Goal: Task Accomplishment & Management: Manage account settings

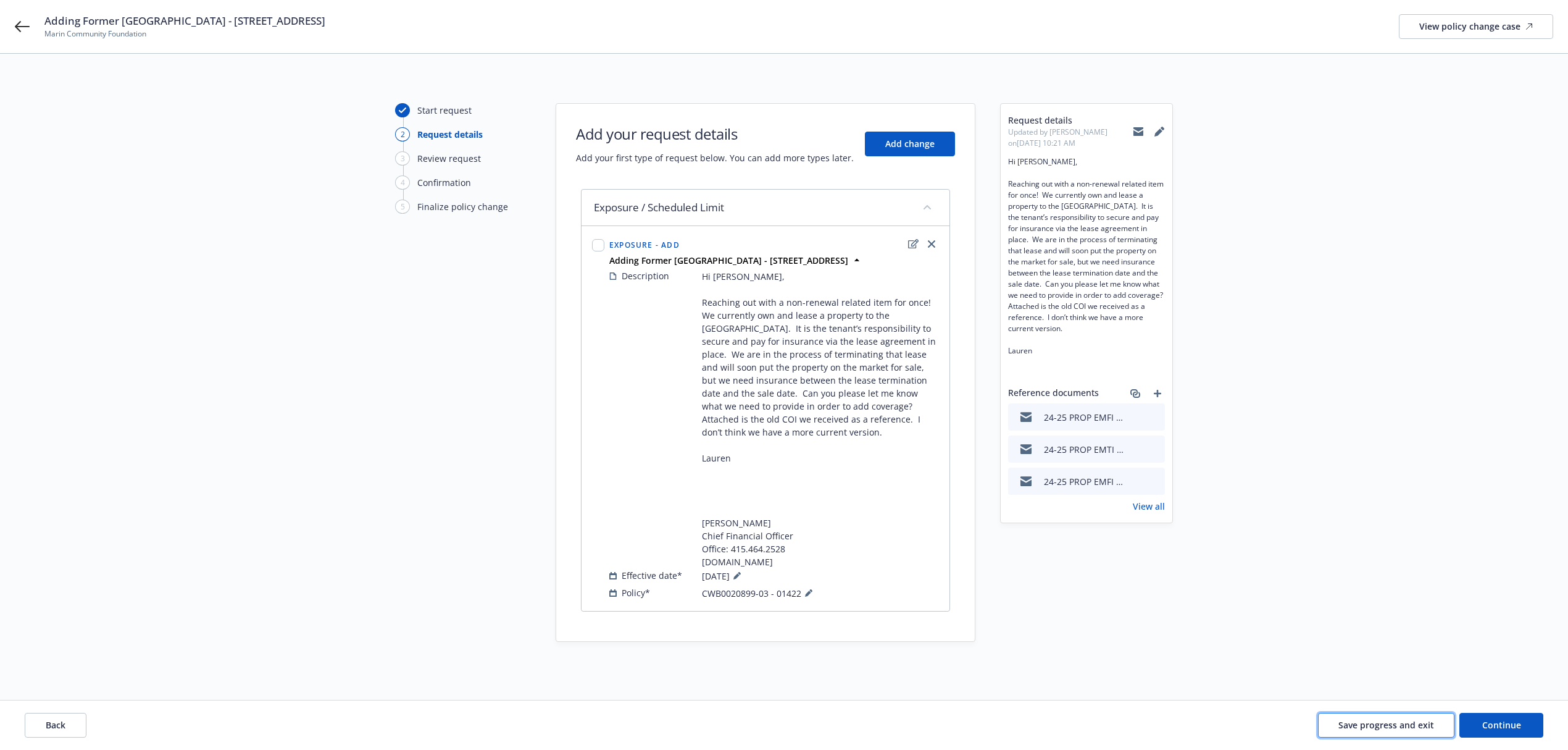
click at [1389, 730] on span "Save progress and exit" at bounding box center [1386, 724] width 95 height 11
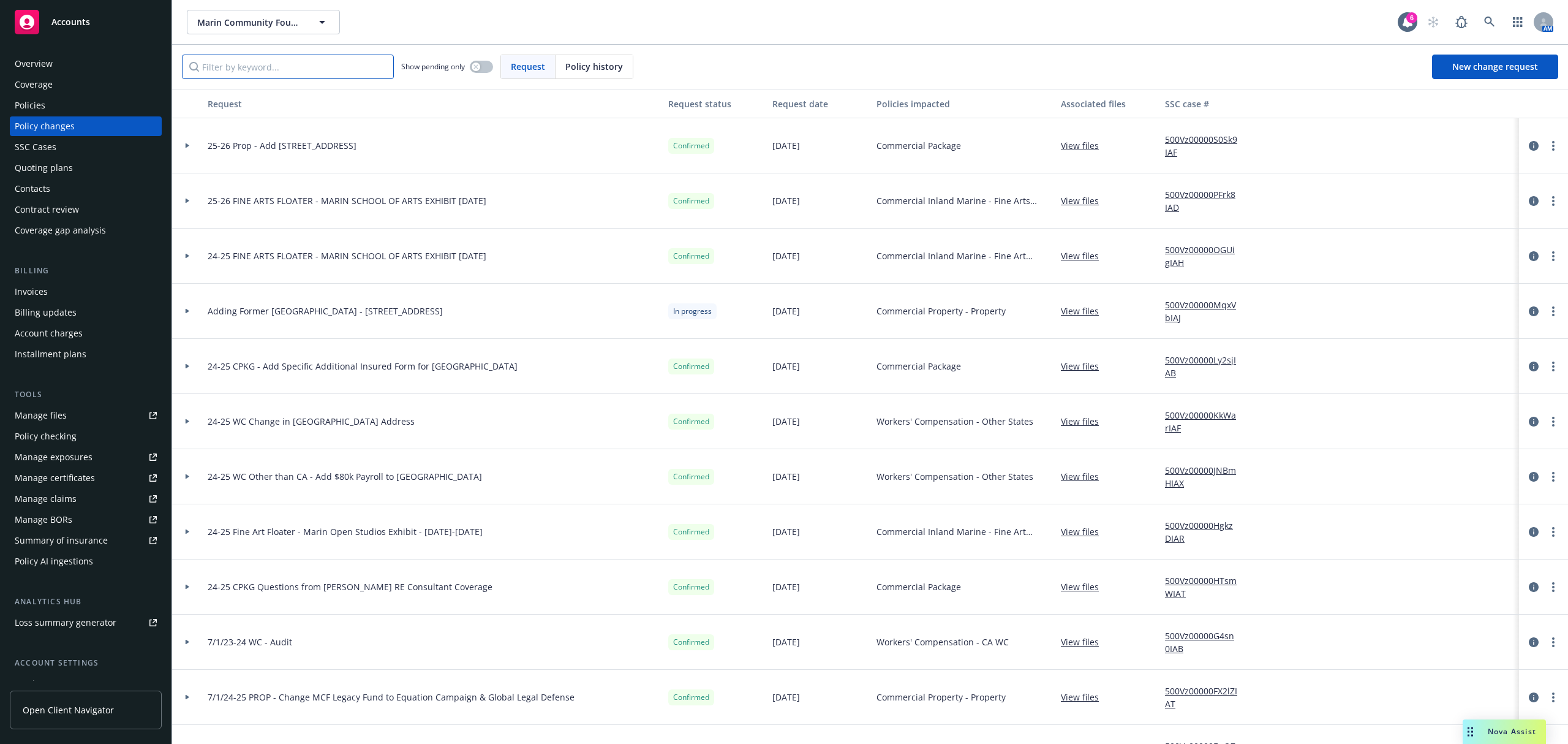
click at [280, 62] on input "Filter by keyword..." at bounding box center [288, 67] width 212 height 25
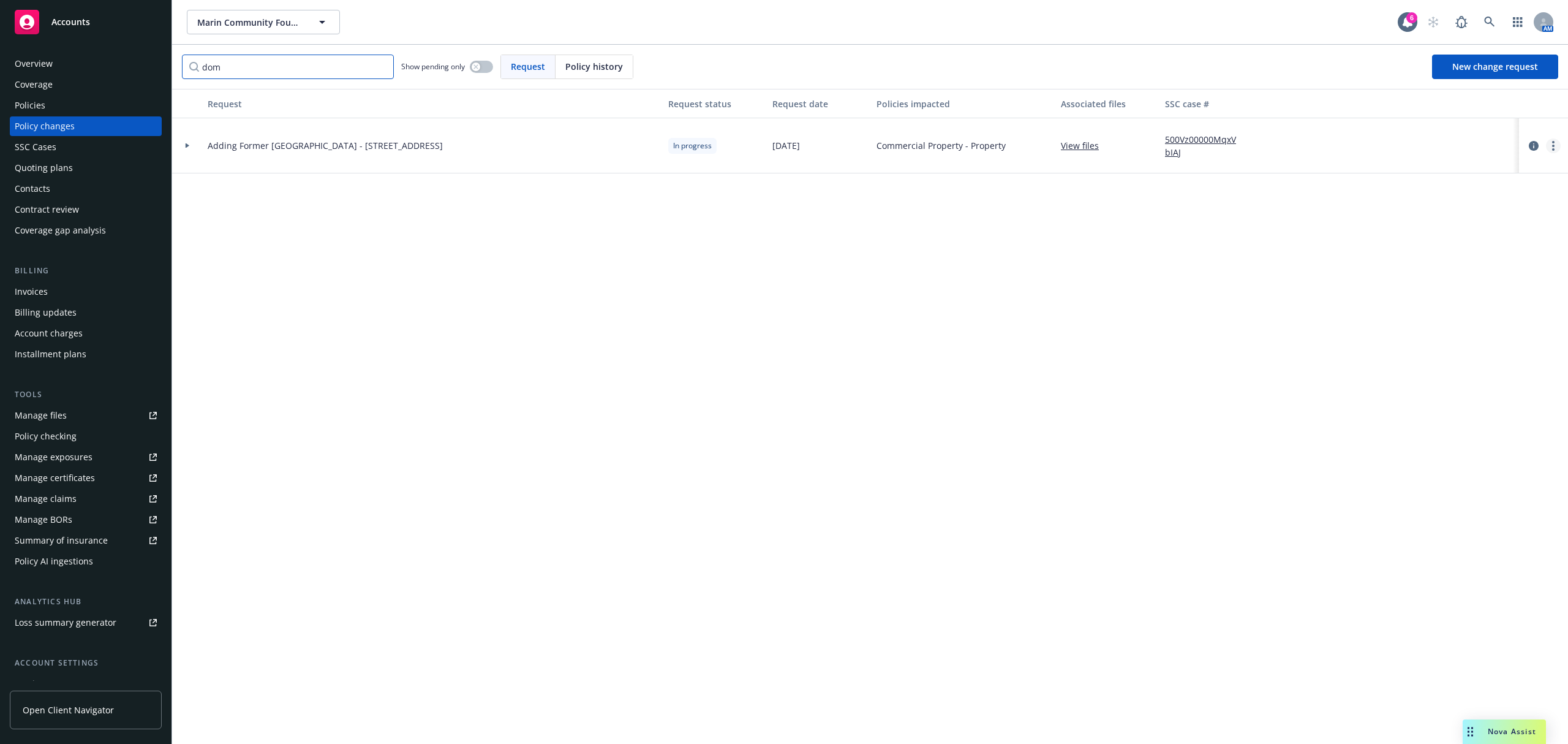
type input "dom"
click at [1559, 148] on link "more" at bounding box center [1553, 146] width 15 height 15
click at [1451, 221] on link "Rescind request" at bounding box center [1455, 220] width 210 height 25
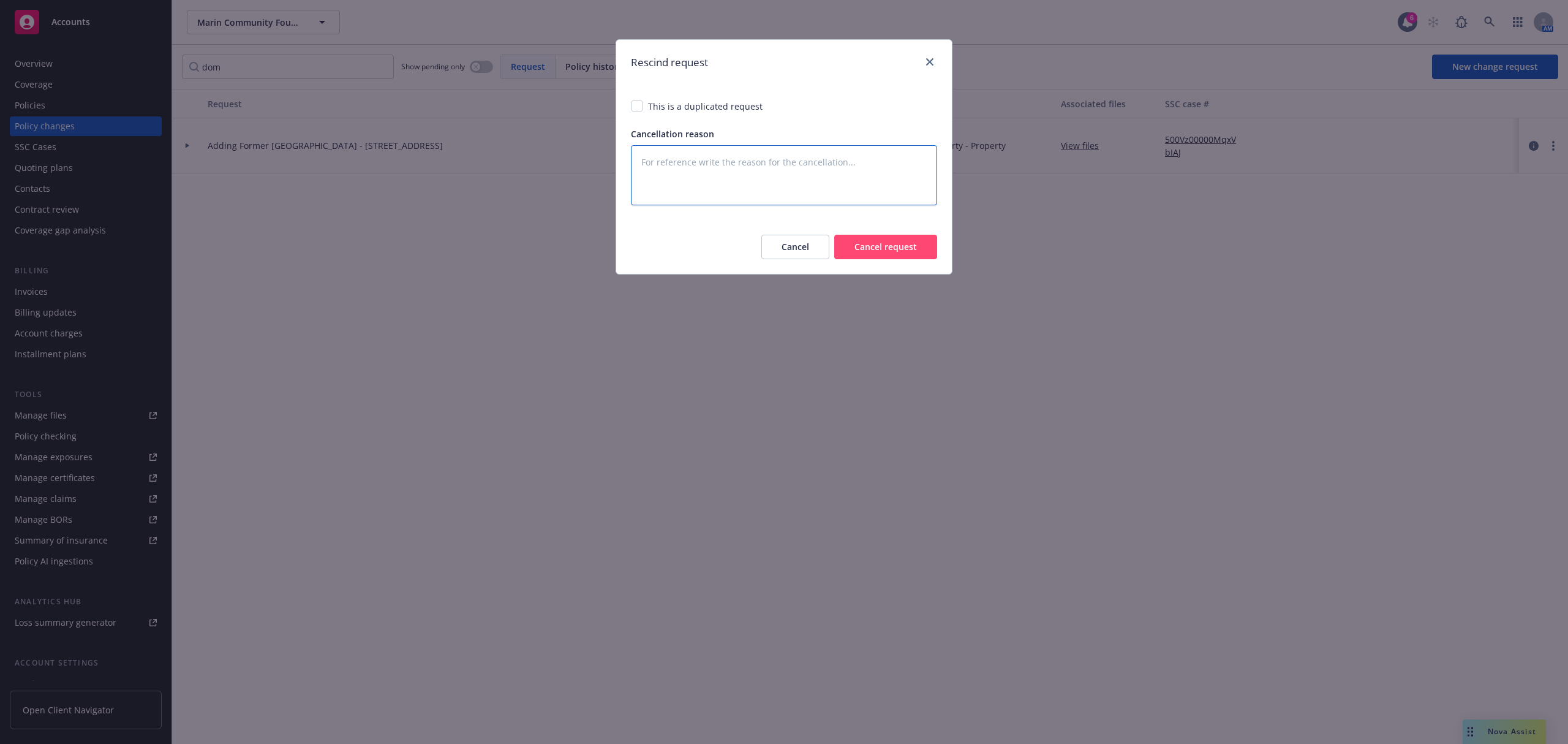
click at [743, 169] on textarea at bounding box center [784, 175] width 306 height 60
type textarea "W"
type textarea "x"
type textarea "Wi"
type textarea "x"
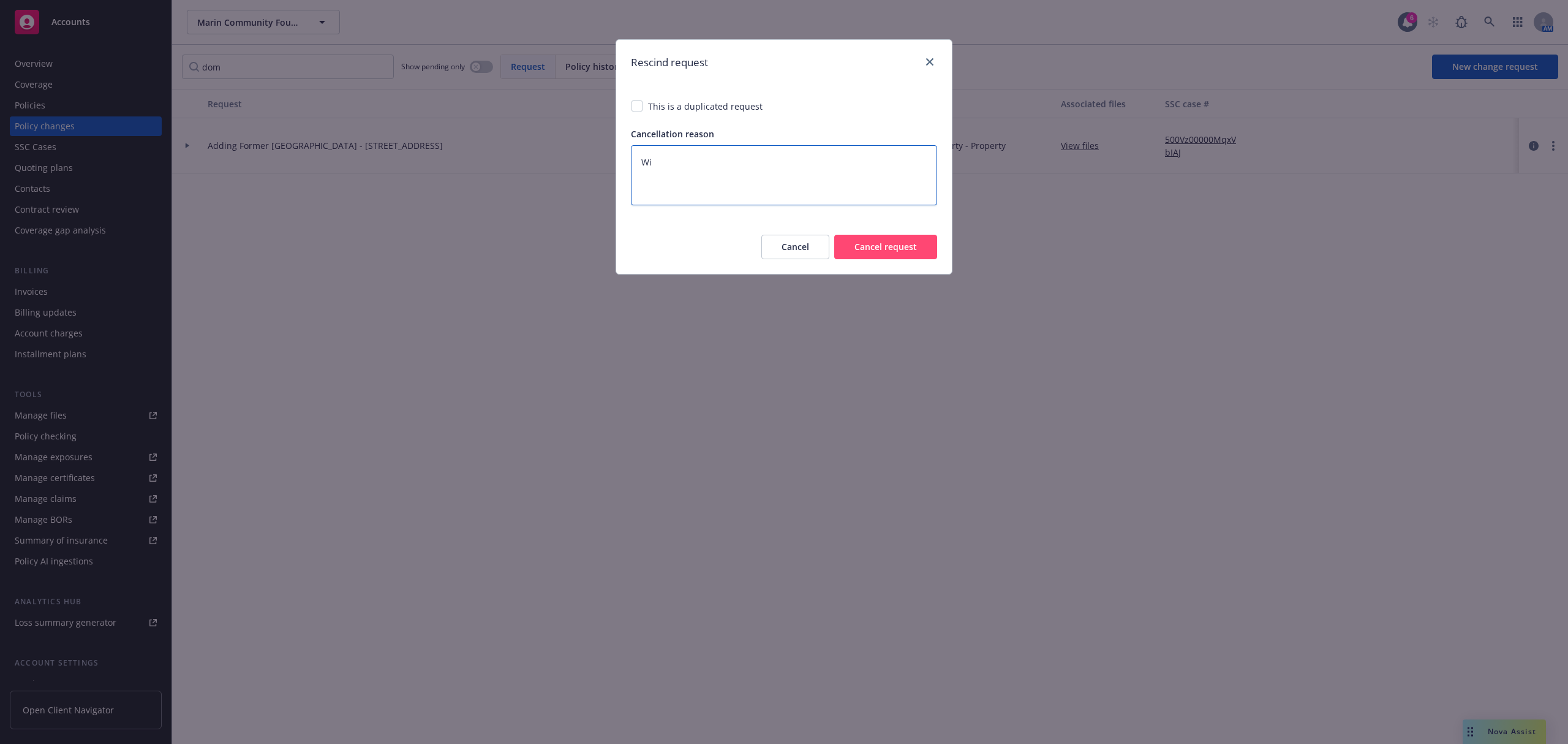
type textarea "Wil"
type textarea "x"
type textarea "Will"
type textarea "x"
type textarea "Will"
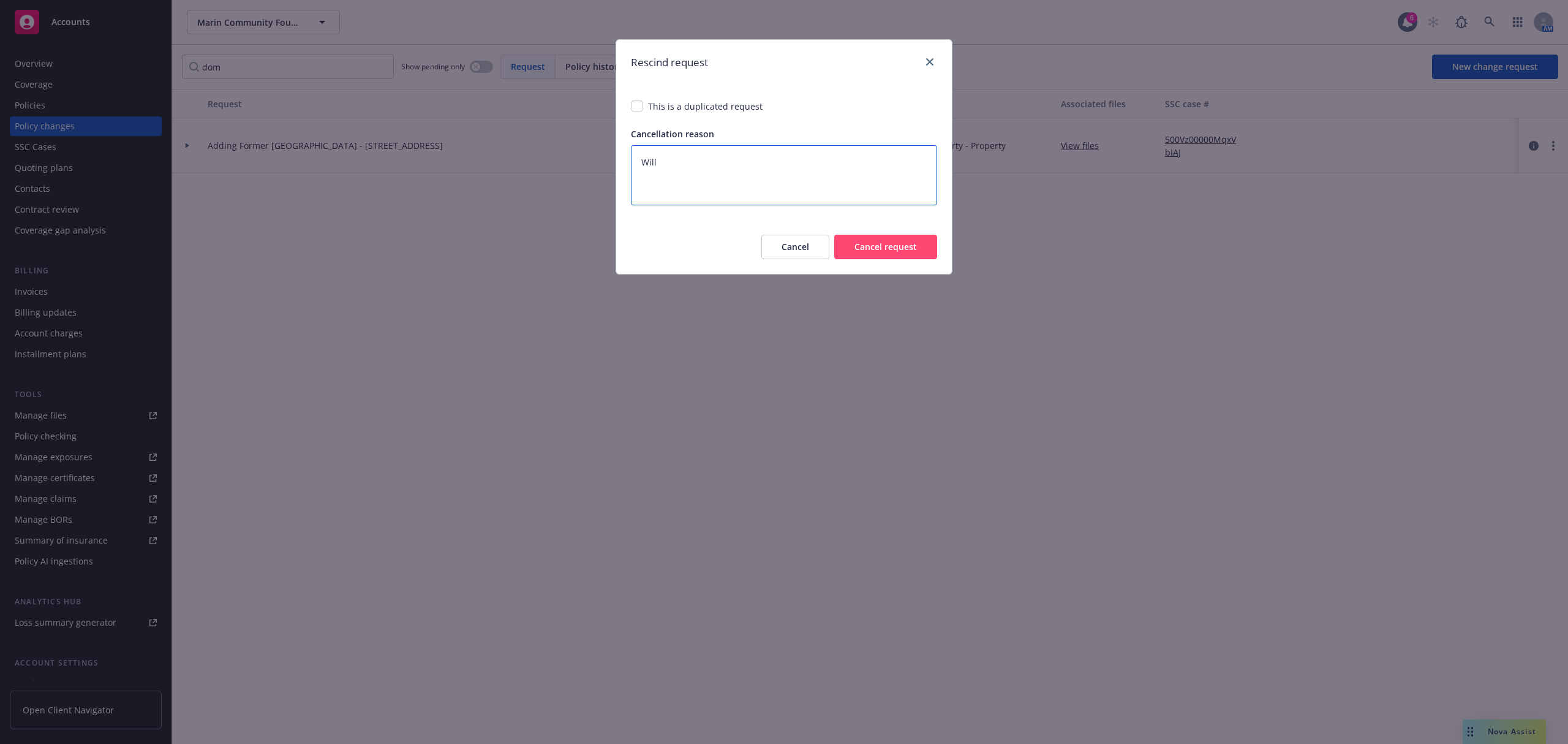
type textarea "x"
type textarea "Will r"
type textarea "x"
type textarea "Will re"
type textarea "x"
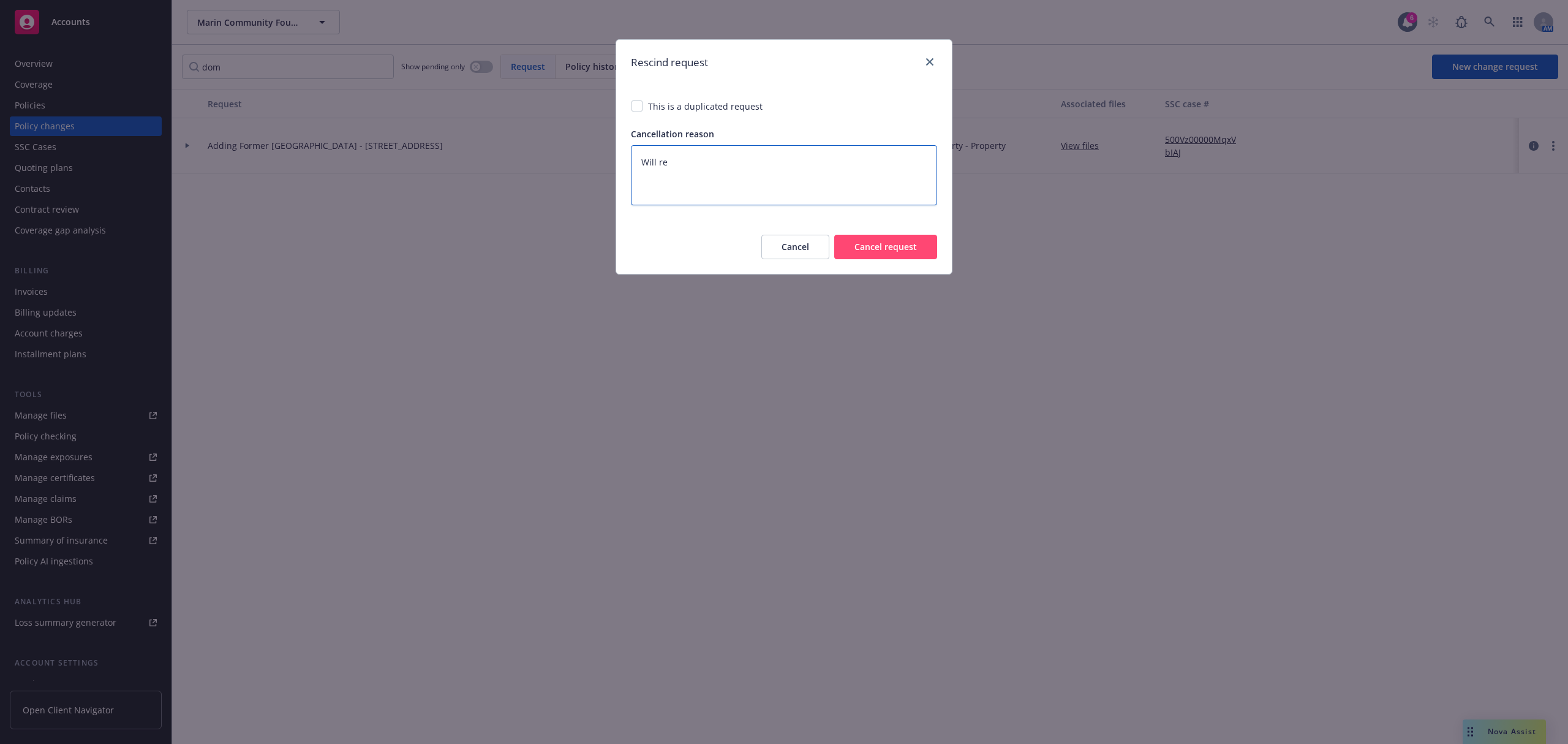
type textarea "Will reo"
type textarea "x"
type textarea "Will reop"
type textarea "x"
type textarea "Will reope"
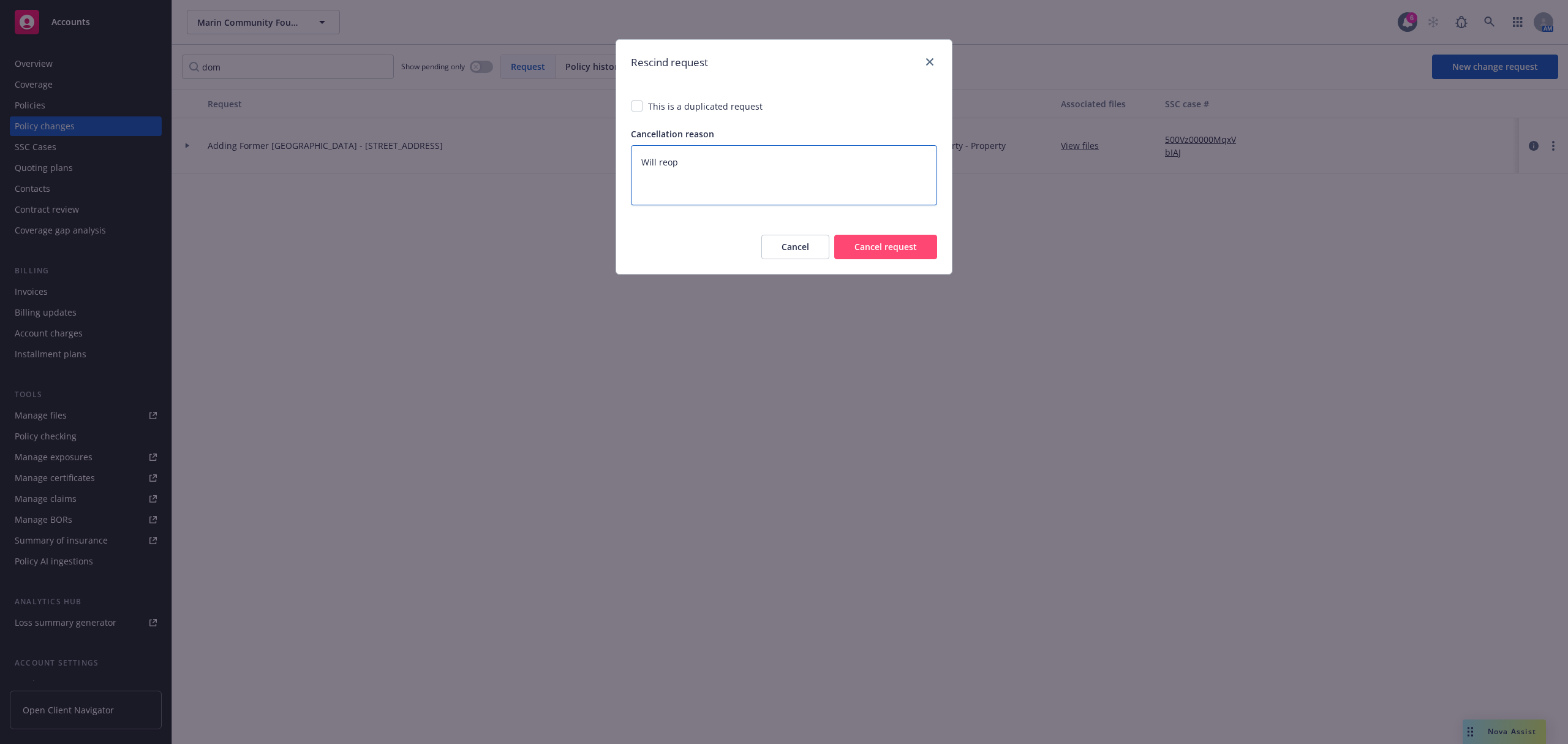
type textarea "x"
type textarea "Will reopen"
type textarea "x"
type textarea "Will reopen"
type textarea "x"
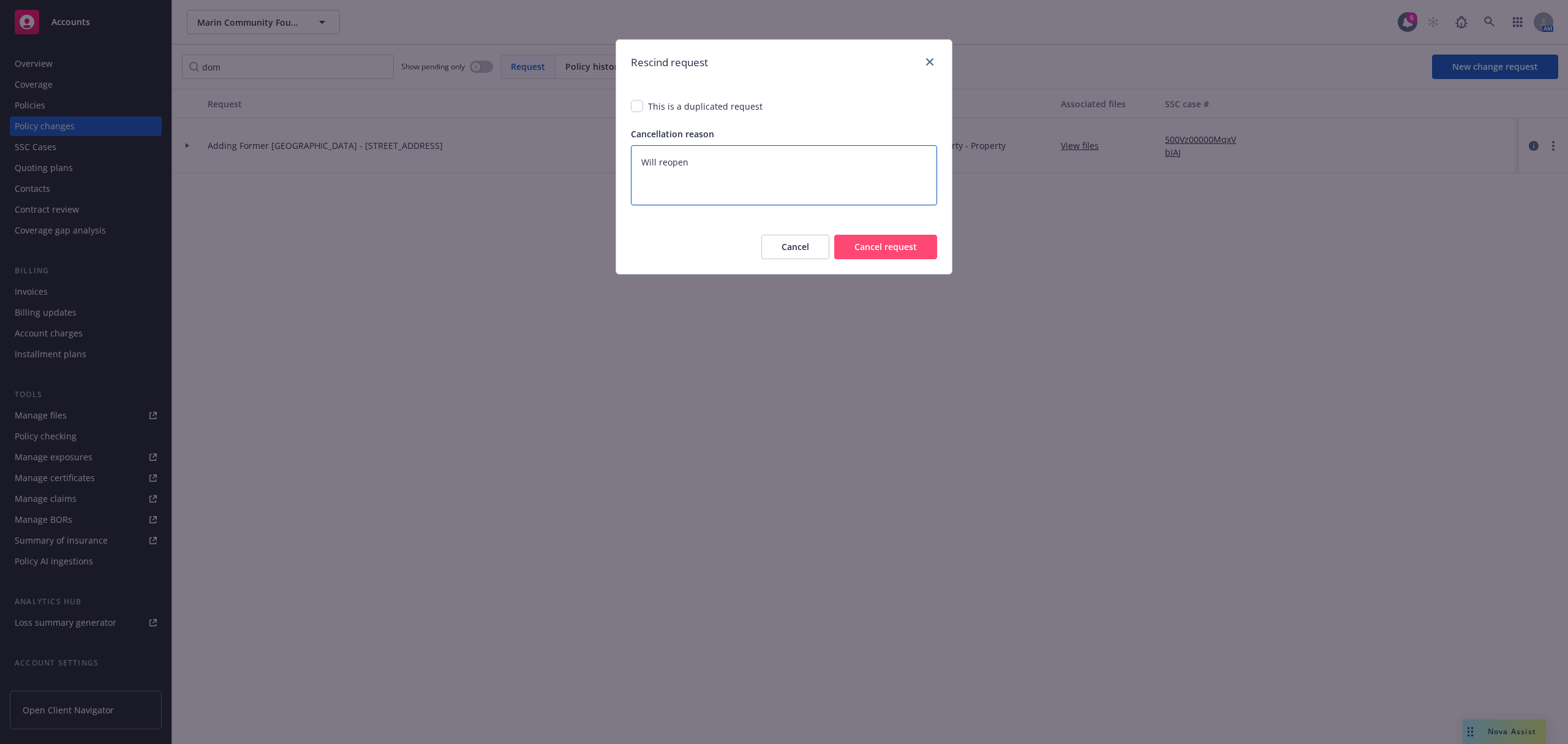
type textarea "Will reopen i"
type textarea "x"
type textarea "Will reopen if"
type textarea "x"
type textarea "Will reopen if"
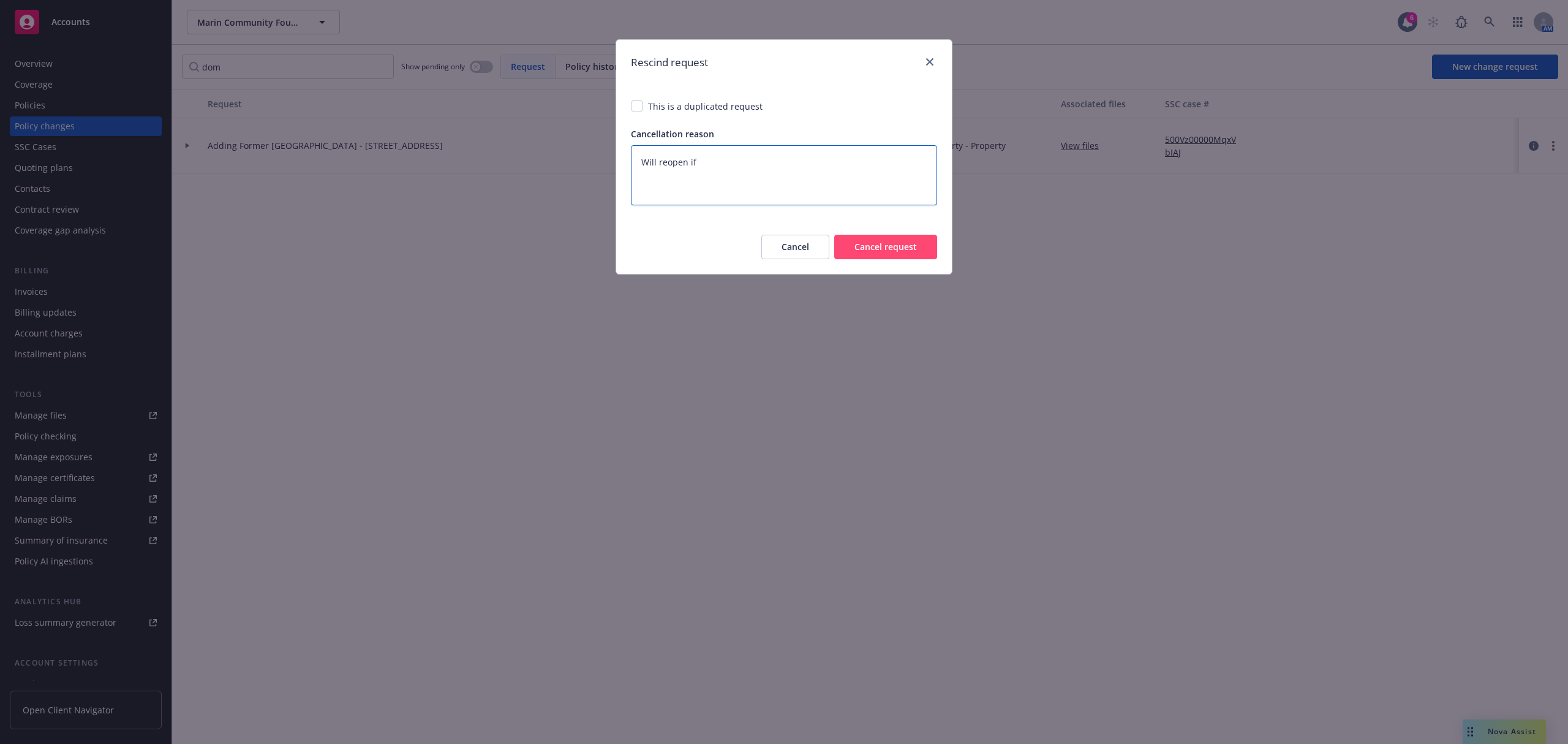
type textarea "x"
type textarea "Will reopen if e"
type textarea "x"
type textarea "Will reopen if ev"
type textarea "x"
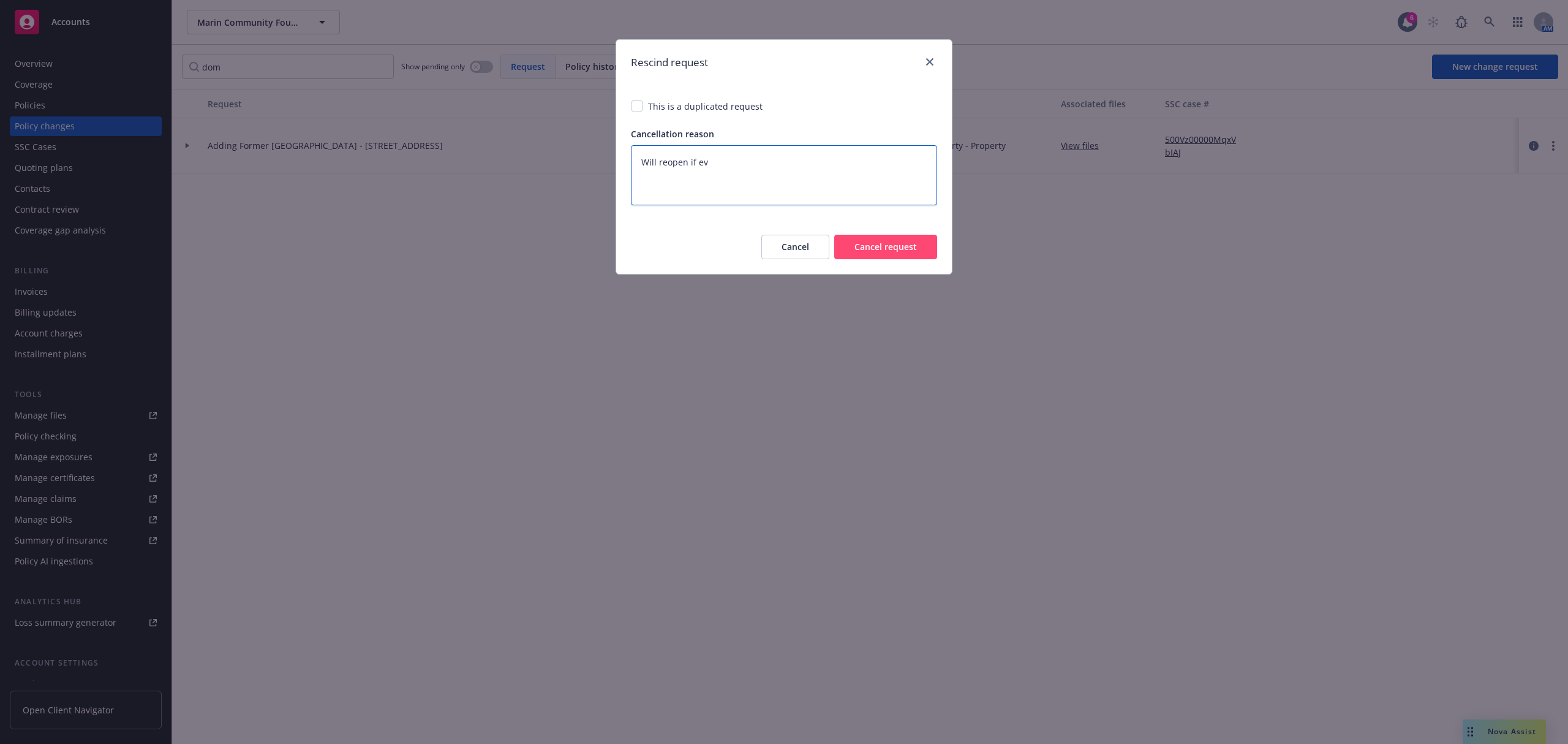
type textarea "Will reopen if eve"
type textarea "x"
type textarea "Will reopen if ever"
type textarea "x"
type textarea "Will reopen if ever"
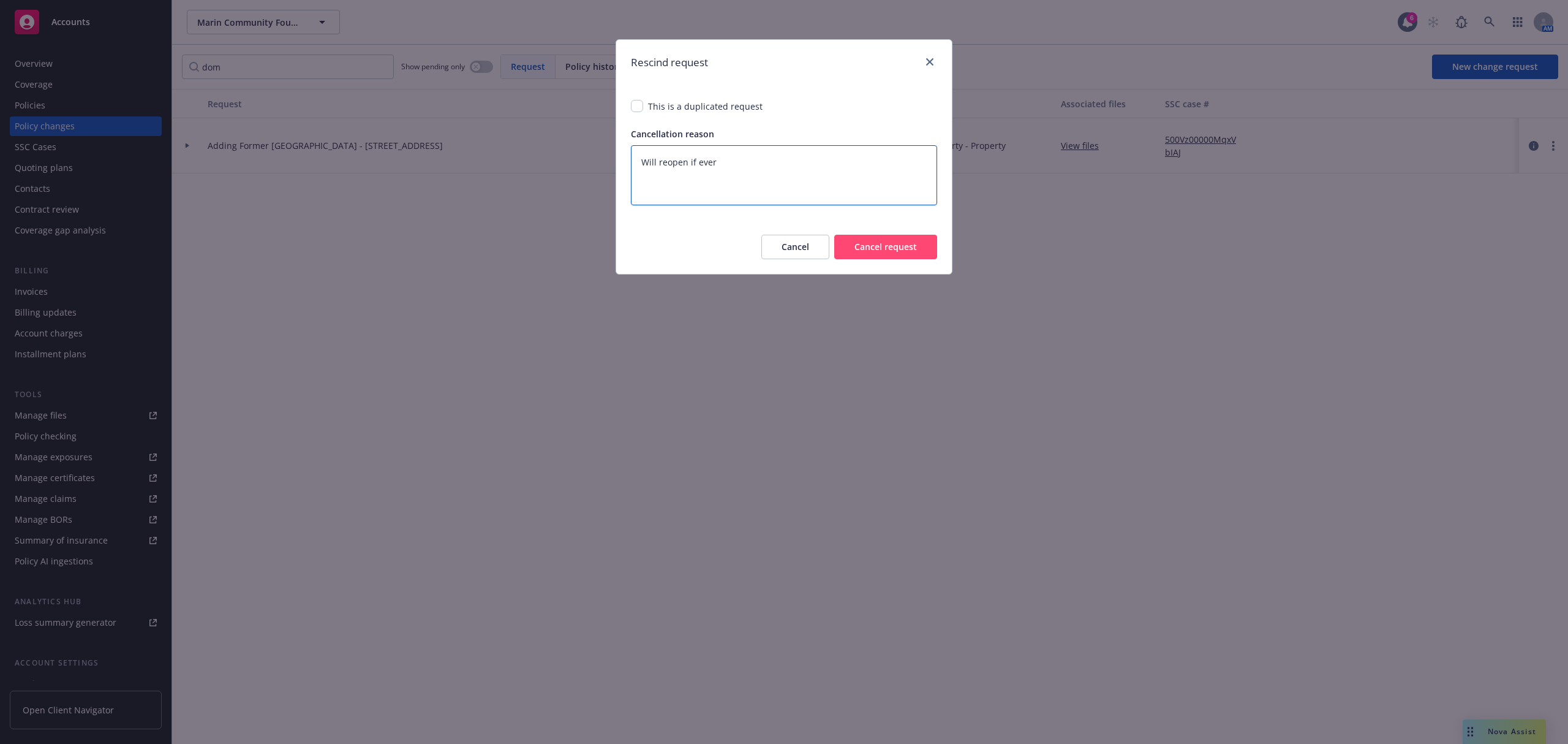
type textarea "x"
type textarea "Will reopen if ever c"
type textarea "x"
type textarea "Will reopen if ever ch"
type textarea "x"
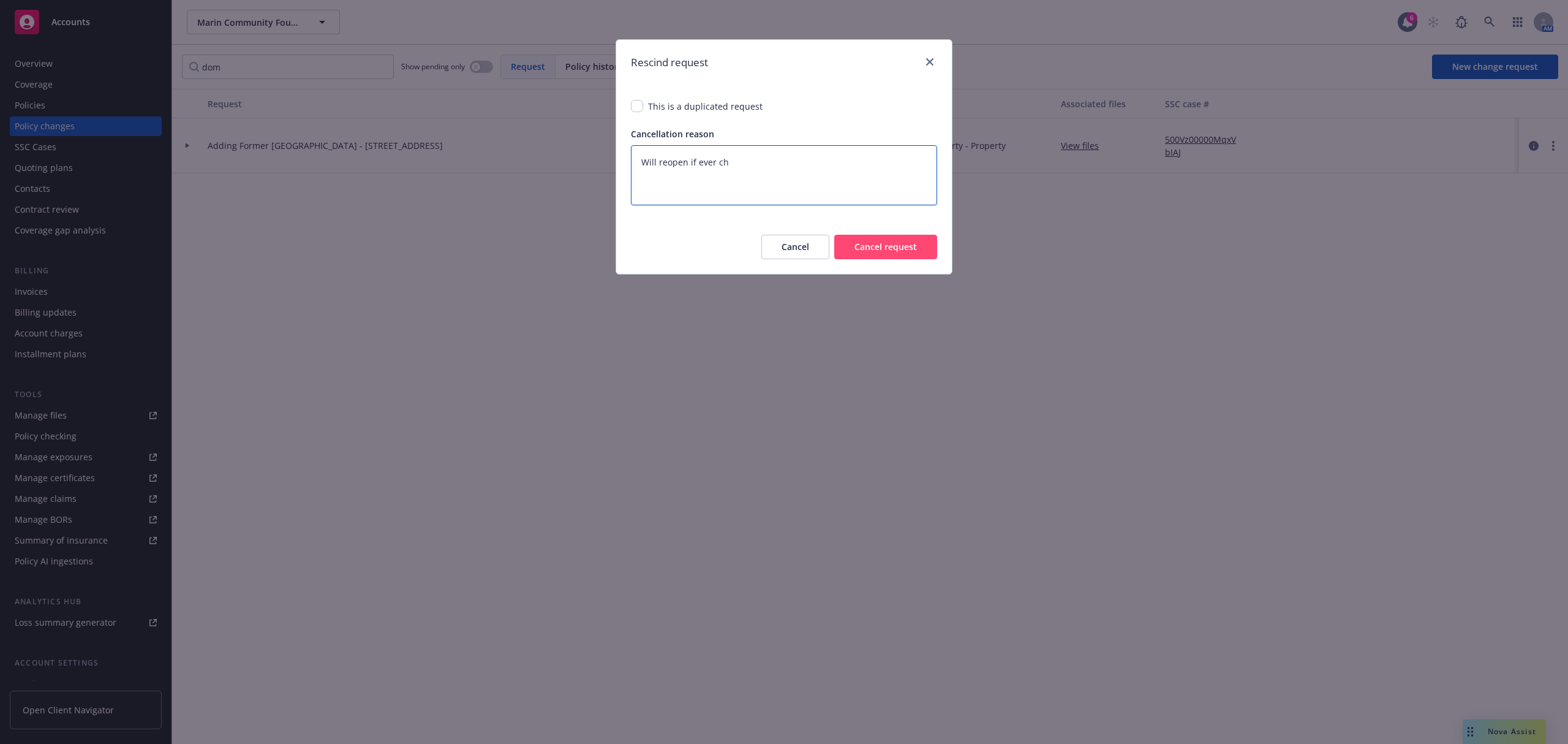
type textarea "Will reopen if ever cha"
type textarea "x"
type textarea "Will reopen if ever chan"
type textarea "x"
type textarea "Will reopen if ever chang"
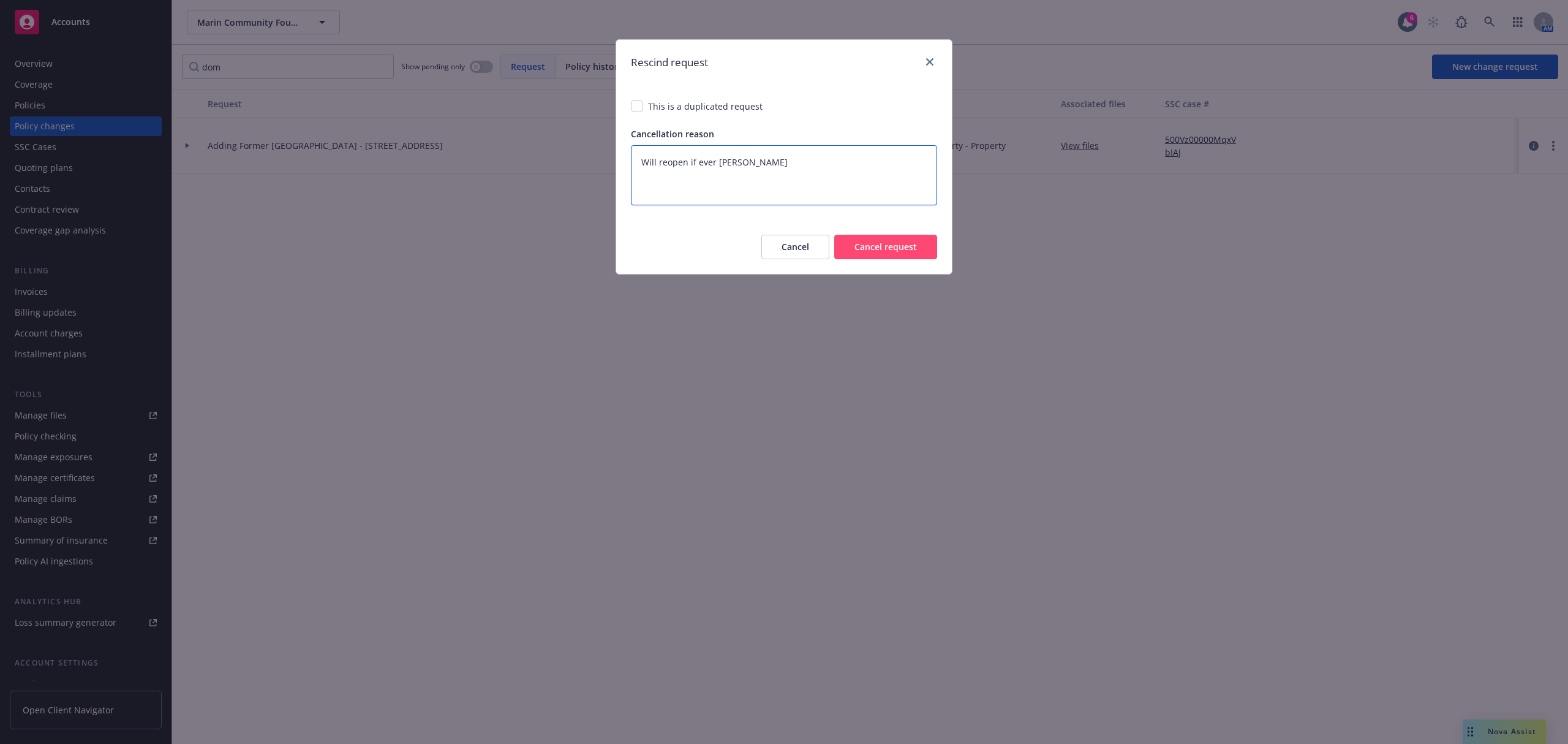
type textarea "x"
type textarea "Will reopen if ever change"
type textarea "x"
type textarea "Will reopen if ever changes"
type textarea "x"
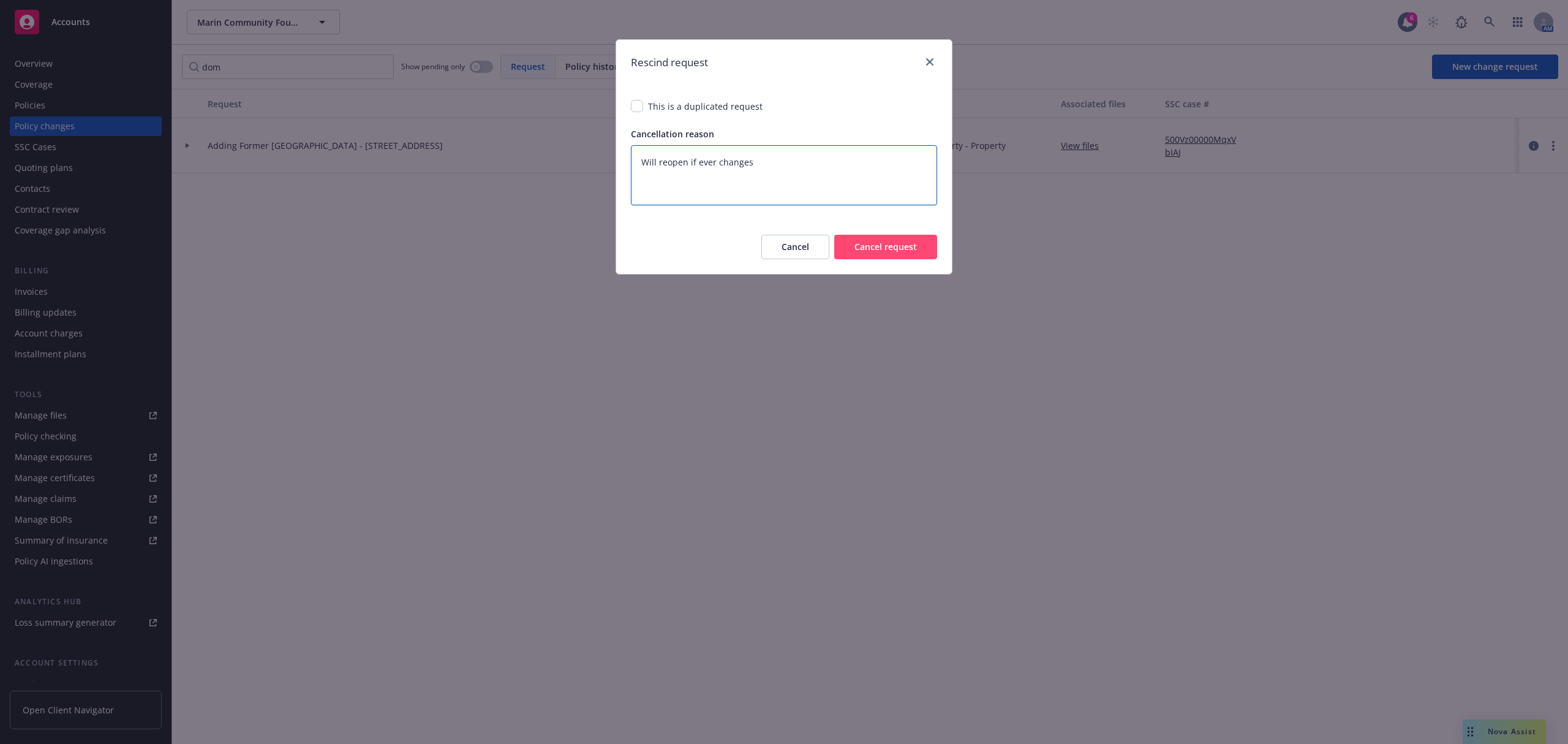
type textarea "Will reopen if ever changes"
type textarea "x"
type textarea "Will reopen if ever changes h"
type textarea "x"
type textarea "Will reopen if ever changes ha"
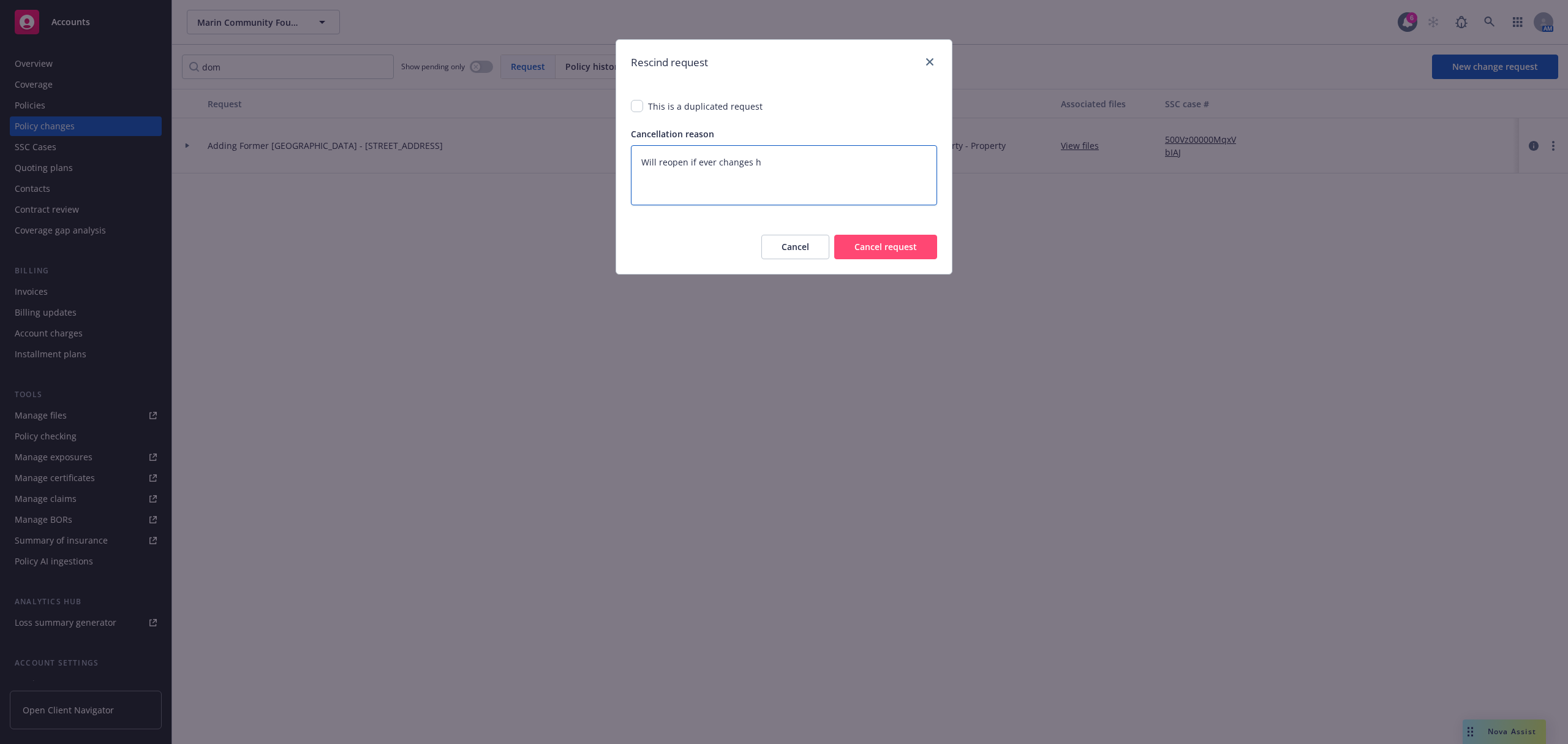
type textarea "x"
type textarea "Will reopen if ever changes han"
type textarea "x"
type textarea "Will reopen if ever changes hand"
type textarea "x"
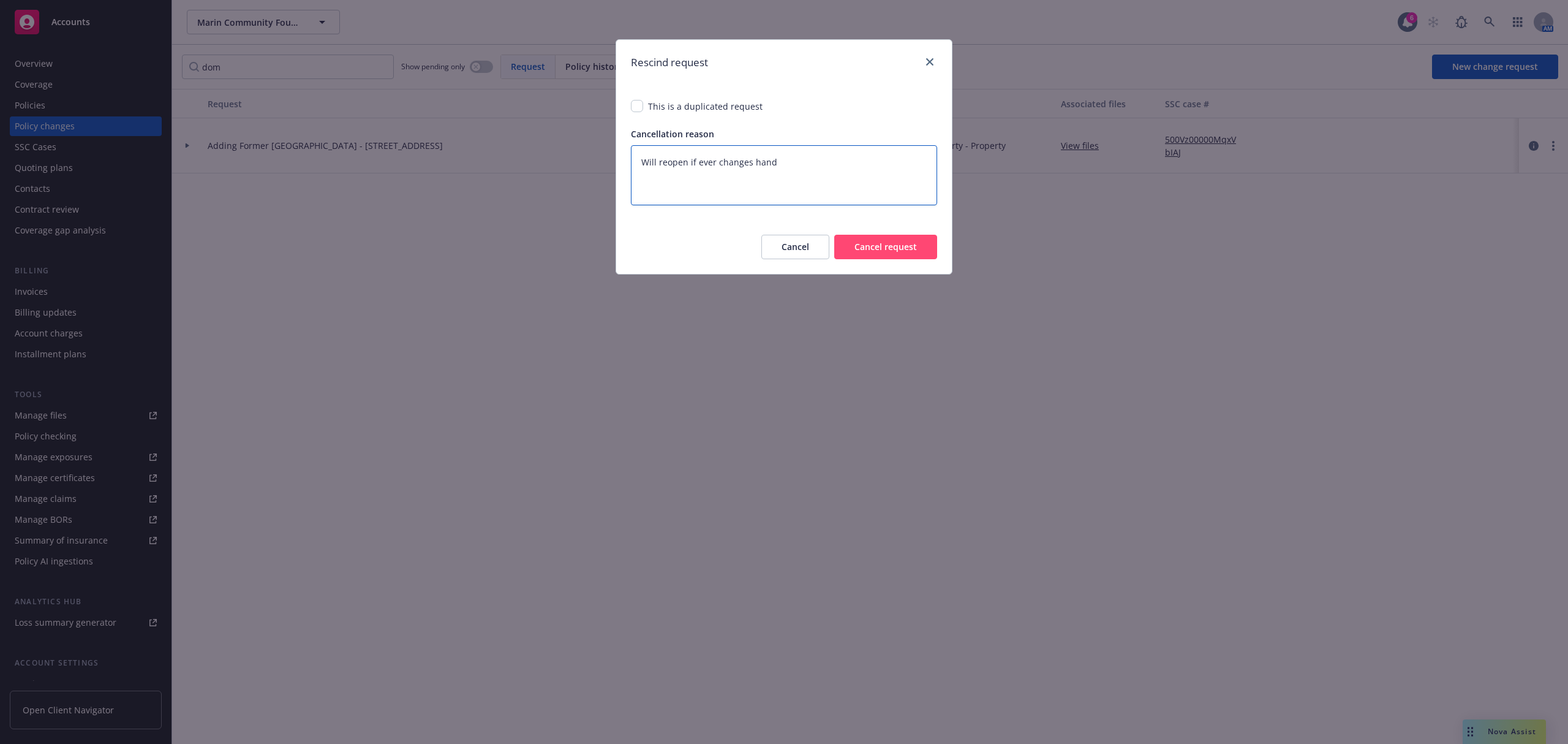
type textarea "Will reopen if ever changes hands"
type textarea "x"
type textarea "Will reopen if ever changes hands"
click at [850, 238] on button "Cancel request" at bounding box center [886, 247] width 103 height 25
type textarea "x"
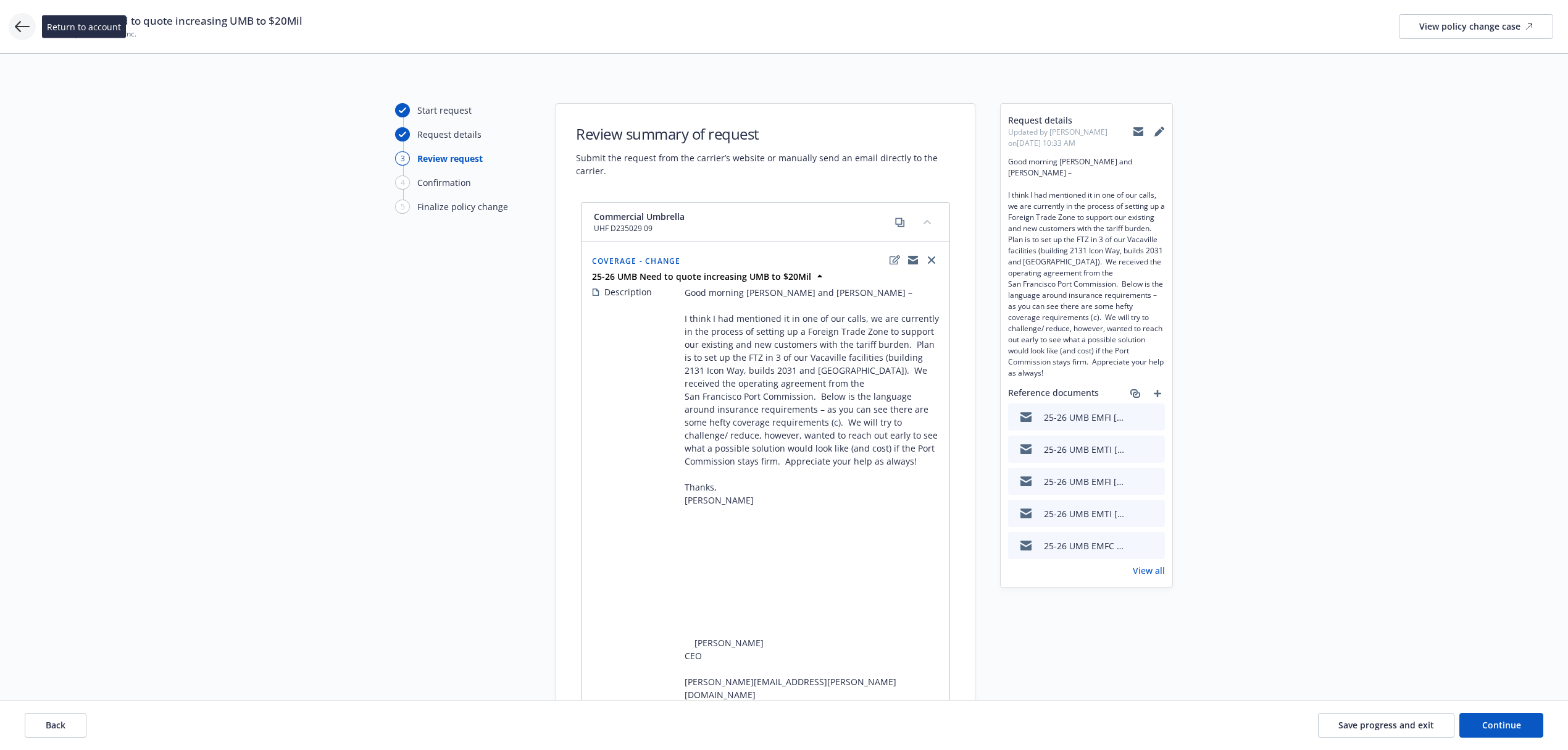
click at [16, 23] on icon at bounding box center [22, 26] width 15 height 15
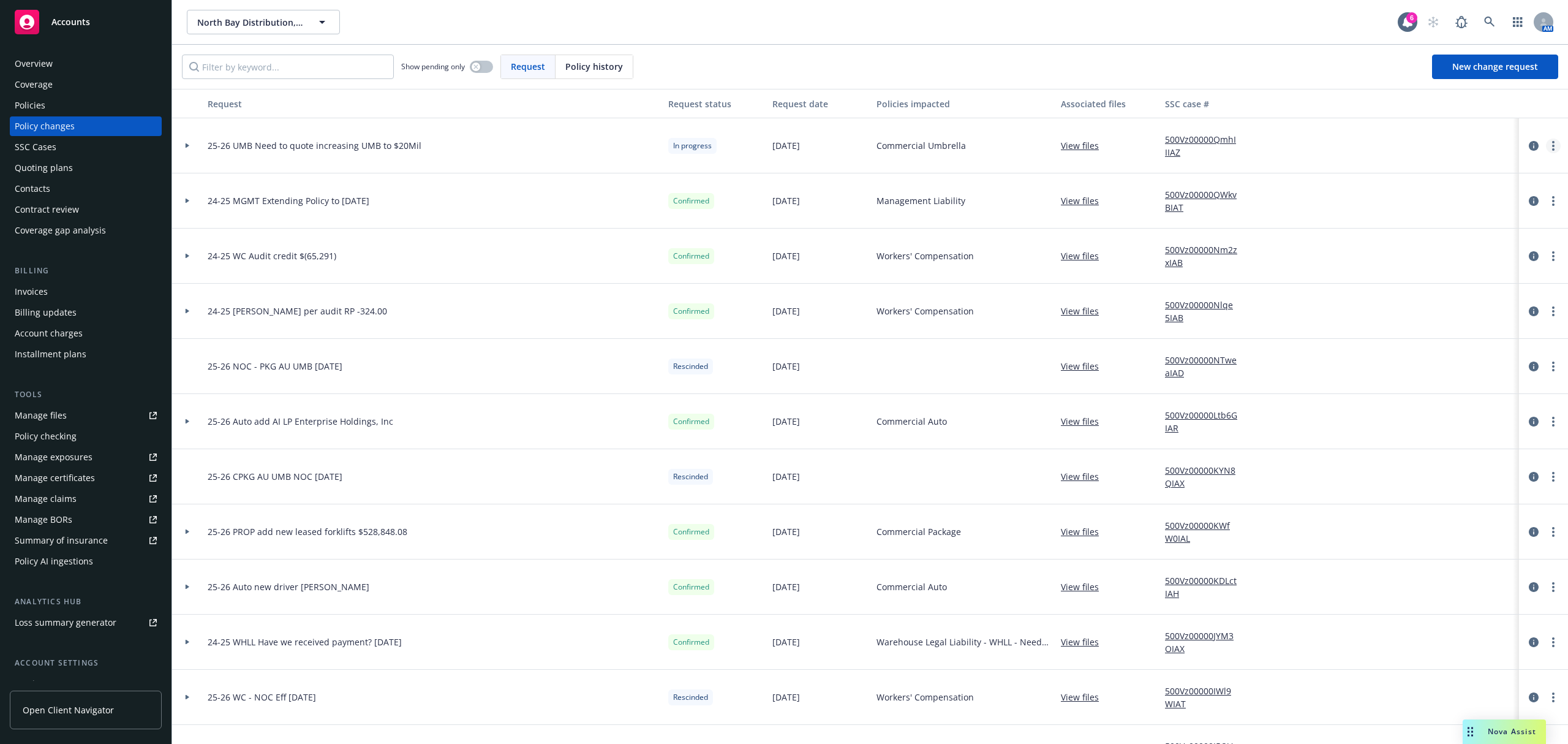
click at [1552, 142] on circle "more" at bounding box center [1553, 142] width 3 height 3
click at [1413, 217] on link "Rescind request" at bounding box center [1442, 220] width 210 height 25
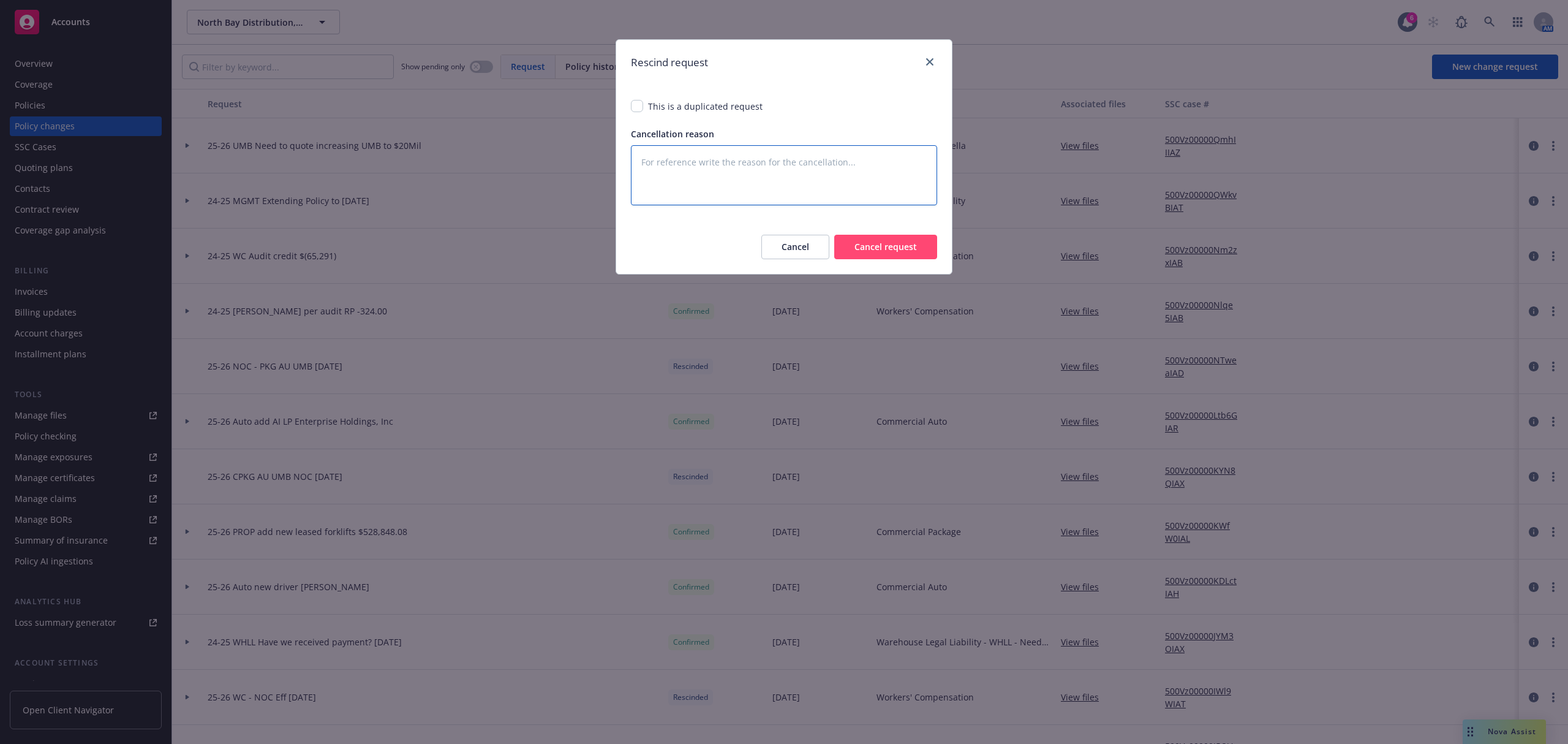
click at [744, 165] on textarea at bounding box center [784, 175] width 306 height 60
type textarea "W"
type textarea "x"
type textarea "Wi"
type textarea "x"
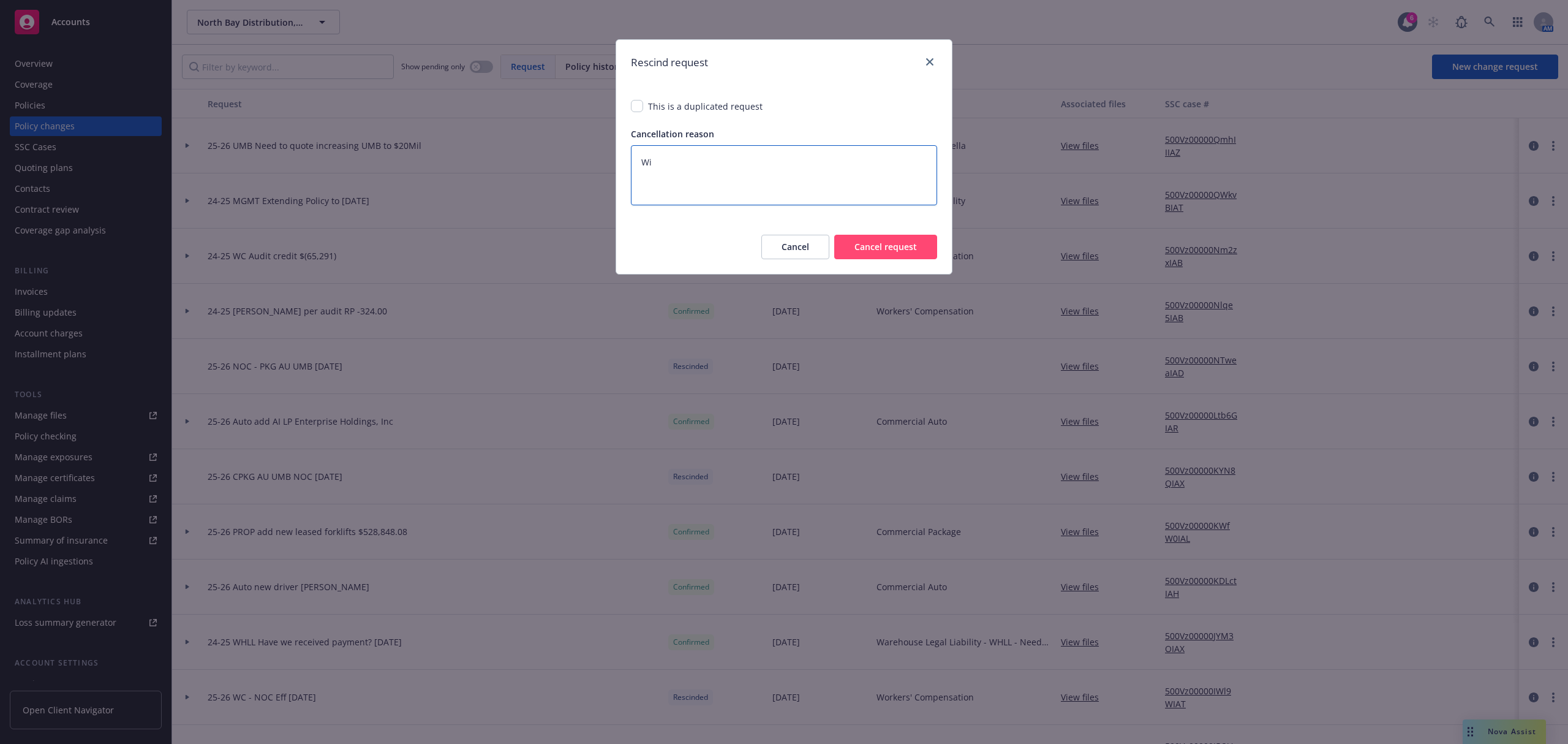
type textarea "Wil"
type textarea "x"
type textarea "[PERSON_NAME]"
type textarea "x"
type textarea "Wil"
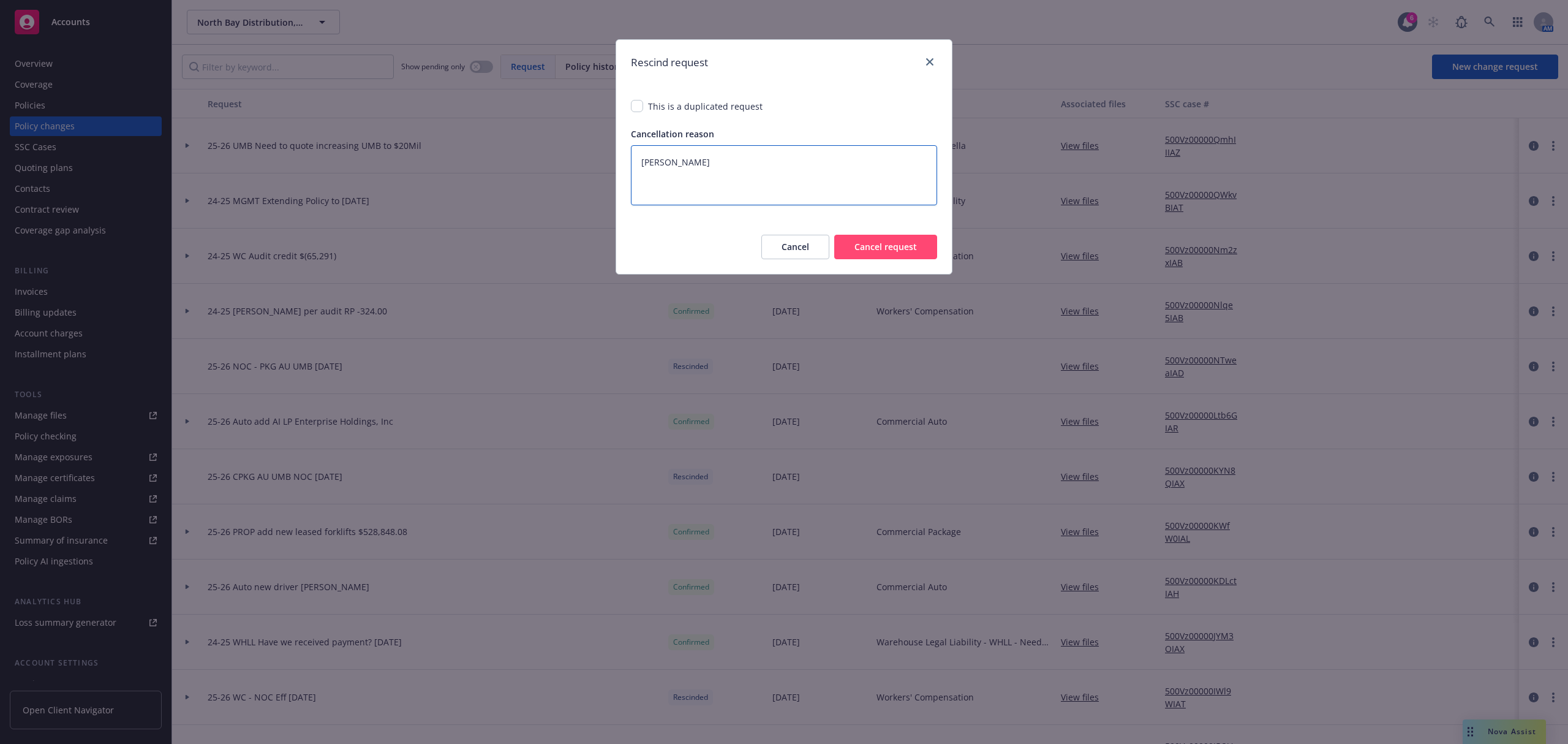
type textarea "x"
type textarea "Will"
type textarea "x"
type textarea "Will"
type textarea "x"
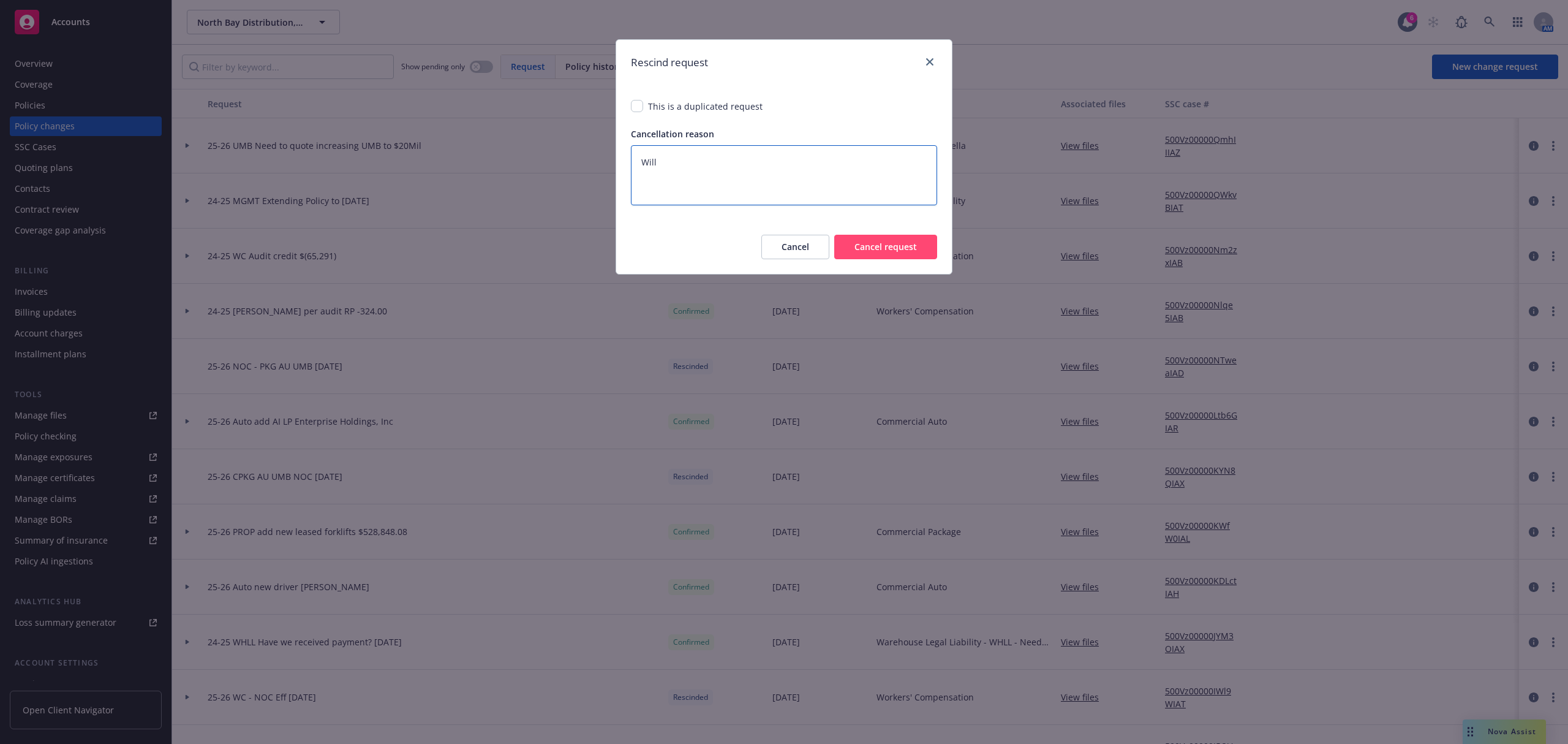
type textarea "Will r"
type textarea "x"
type textarea "Will re"
type textarea "x"
type textarea "Will reo"
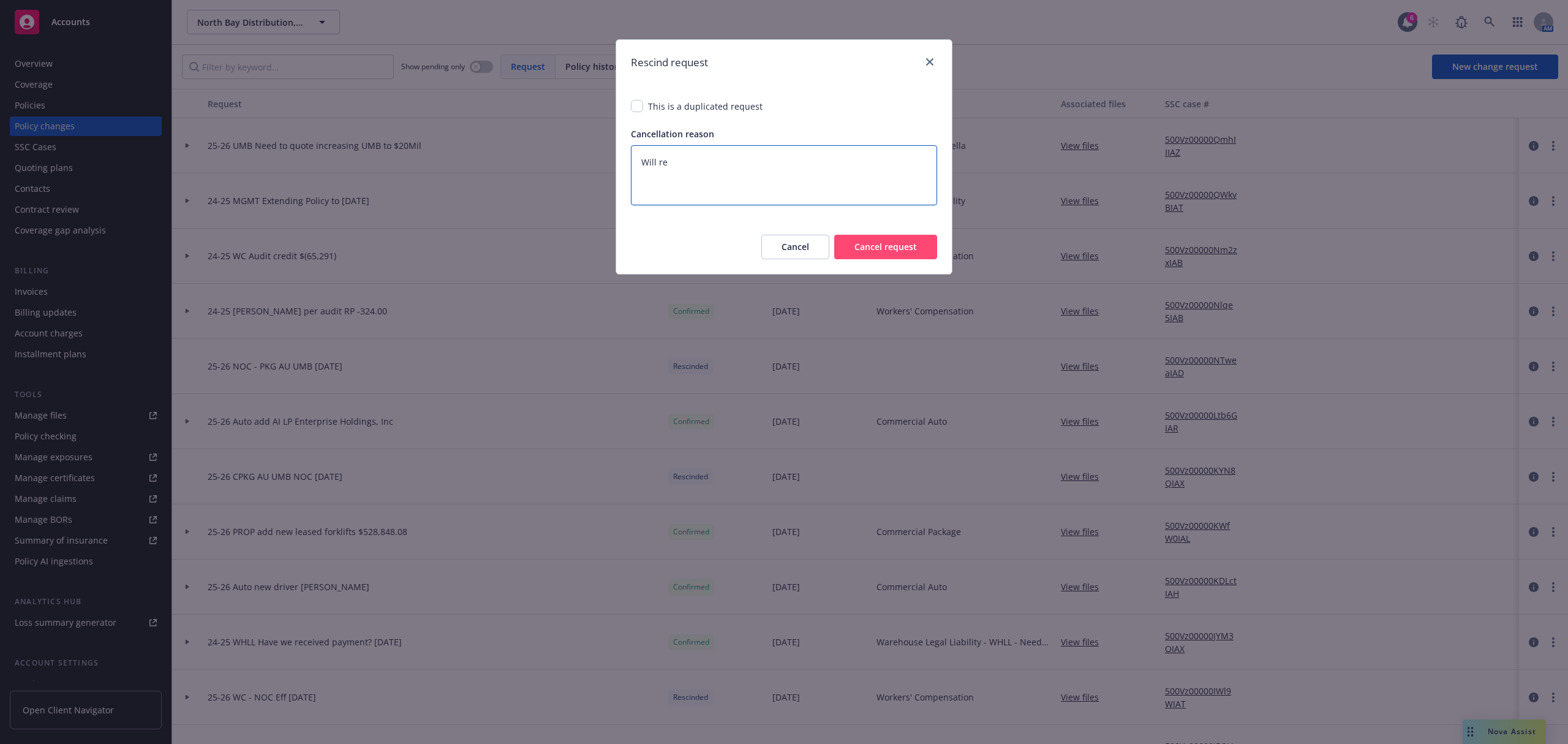
type textarea "x"
type textarea "Will reop"
type textarea "x"
type textarea "Will reope"
type textarea "x"
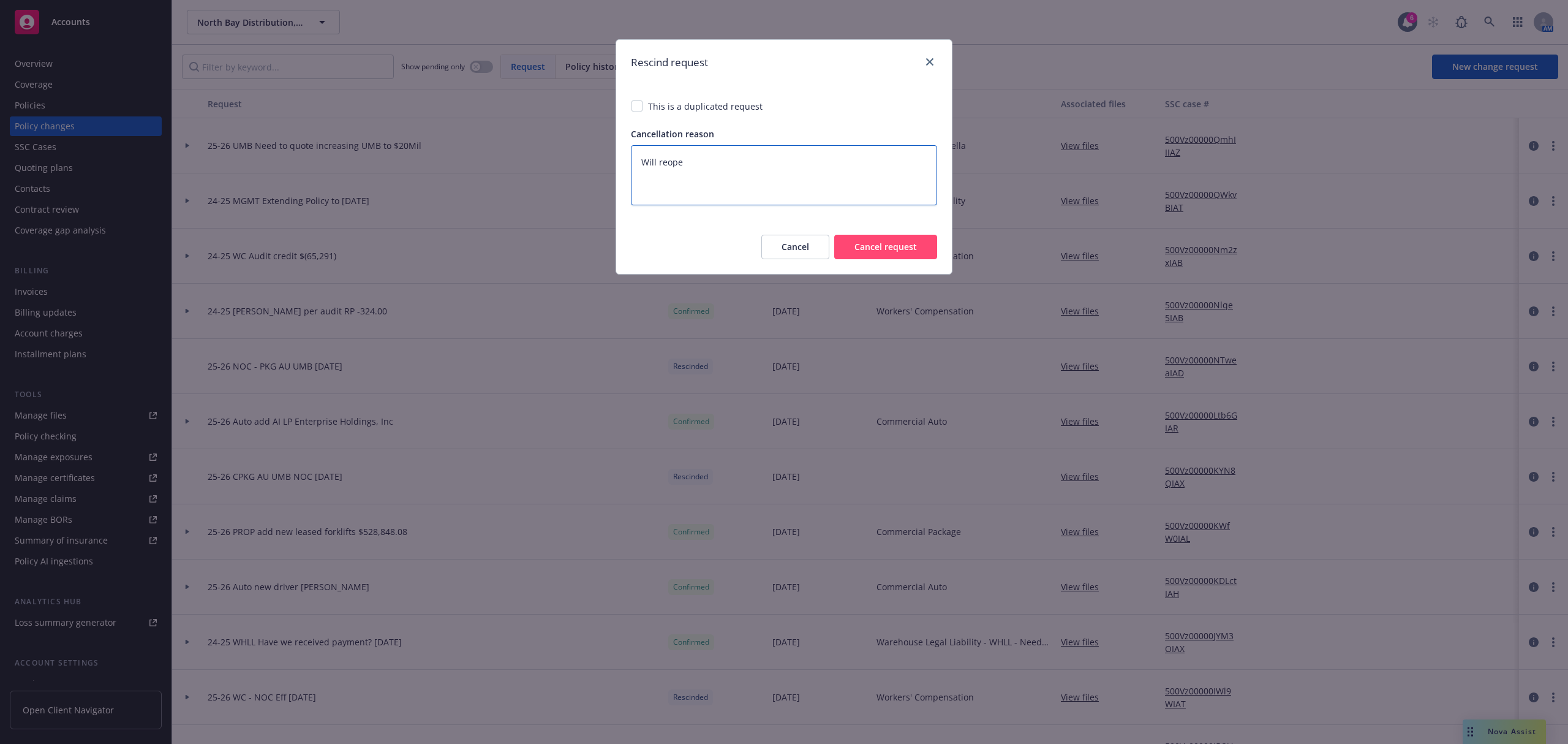
type textarea "Will reopen"
type textarea "x"
type textarea "Will reopen"
type textarea "x"
type textarea "Will reopen w"
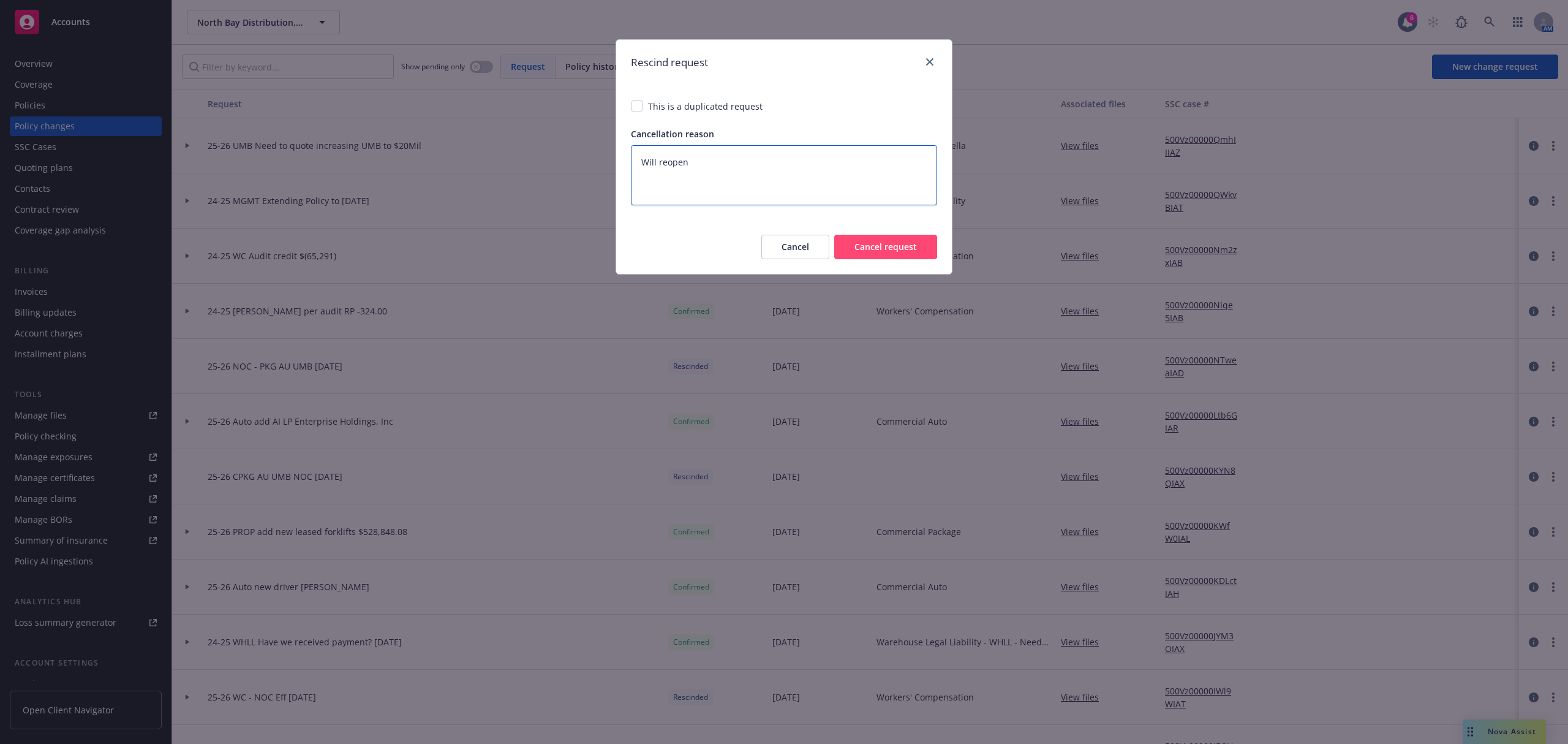
type textarea "x"
type textarea "Will reopen wh"
type textarea "x"
type textarea "Will reopen whe"
type textarea "x"
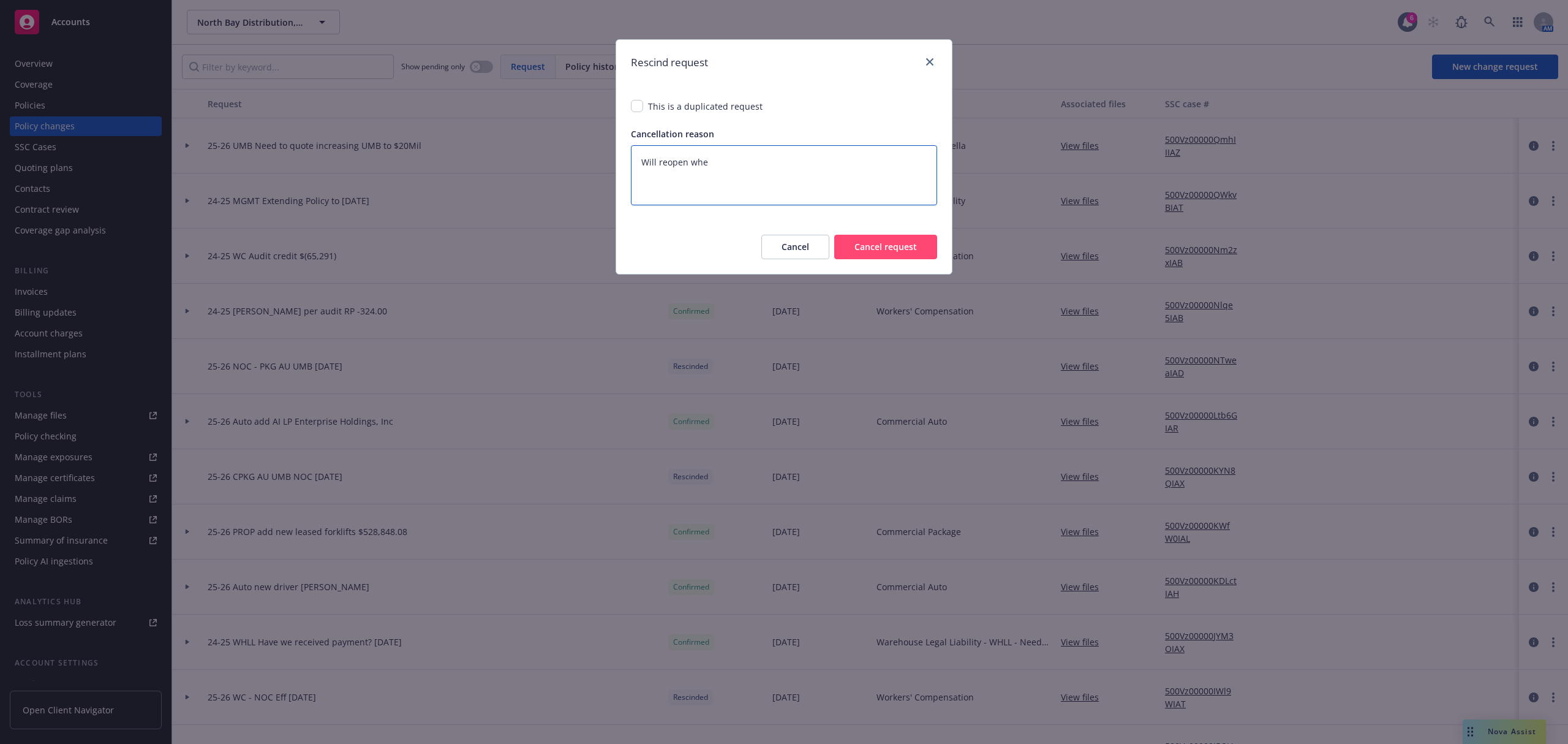
type textarea "Will reopen when"
type textarea "x"
type textarea "Will reopen when"
type textarea "x"
type textarea "Will reopen when e"
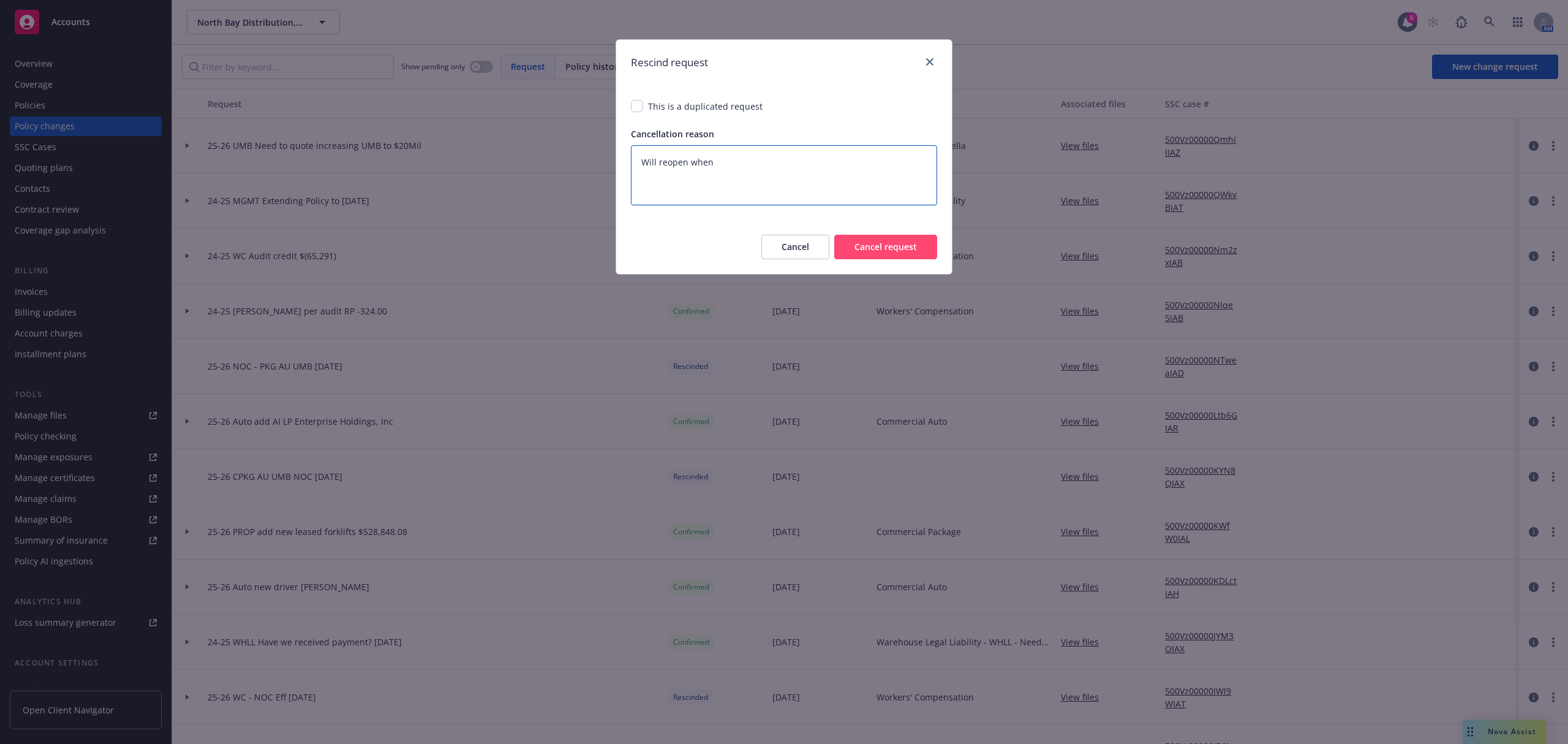
type textarea "x"
type textarea "Will reopen when en"
type textarea "x"
type textarea "Will reopen when end"
type textarea "x"
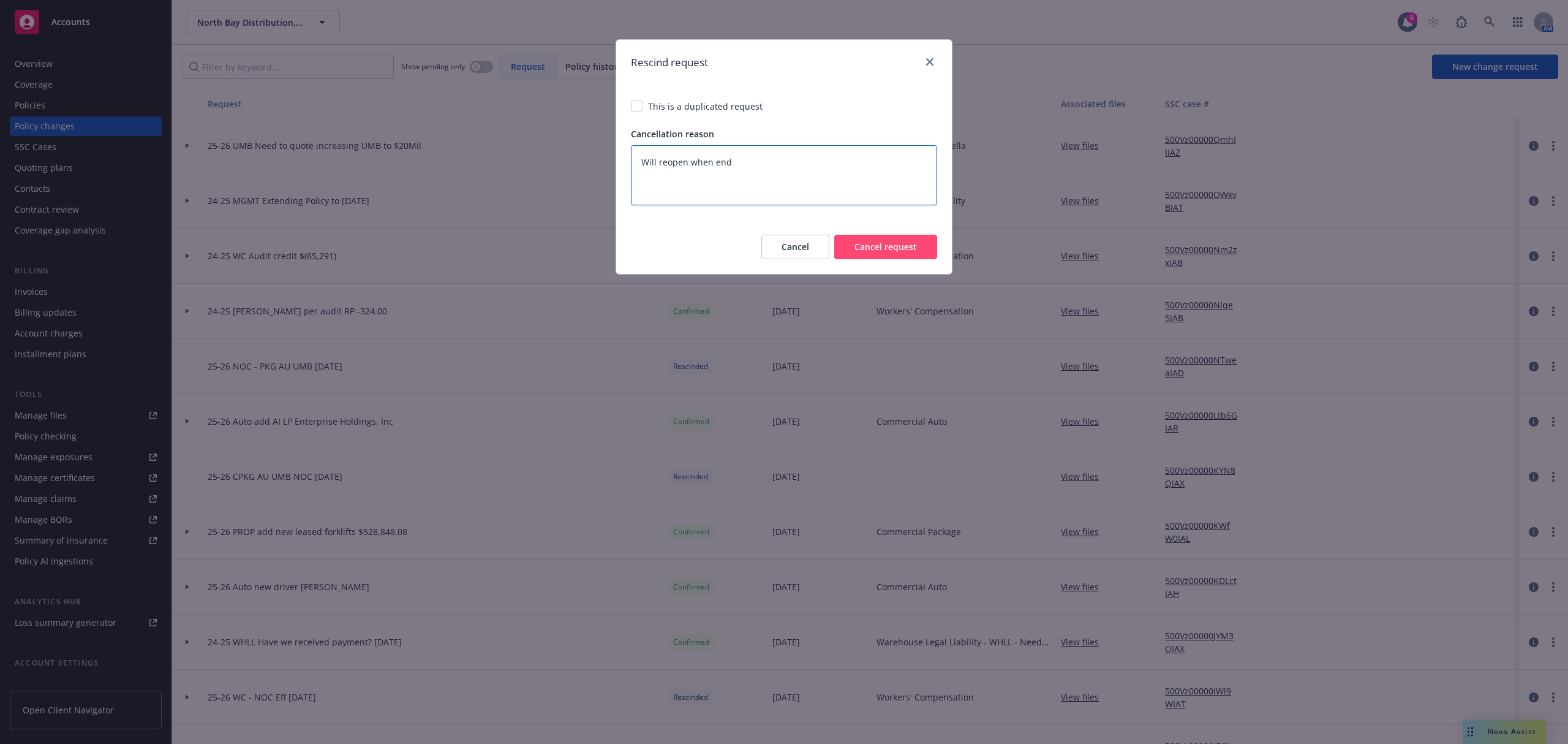
type textarea "Will reopen when endo"
type textarea "x"
type textarea "Will reopen when endor"
type textarea "x"
type textarea "Will reopen when endors"
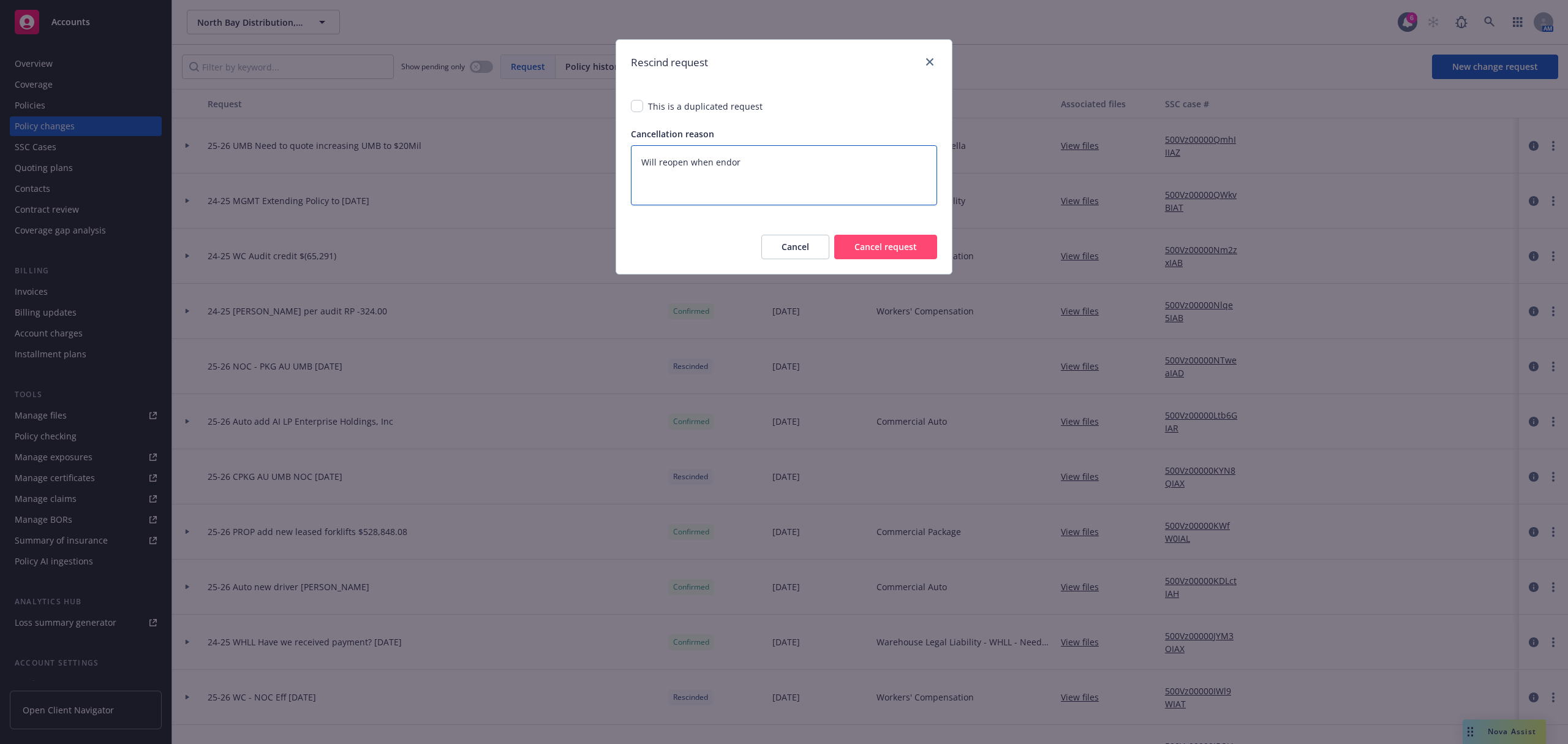
type textarea "x"
type textarea "Will reopen when endorse"
type textarea "x"
type textarea "Will reopen when endorsem"
type textarea "x"
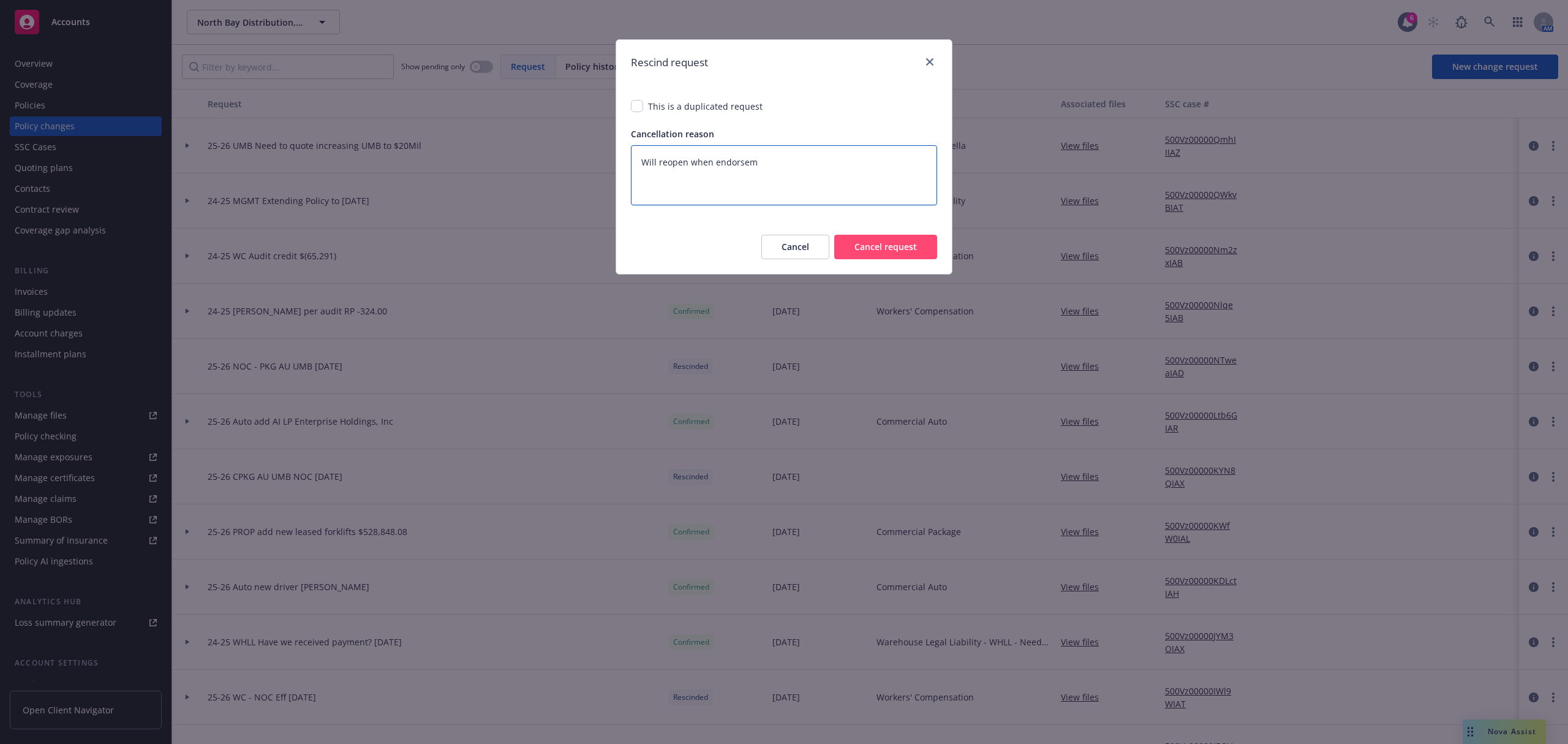
type textarea "Will reopen when endorseme"
type textarea "x"
type textarea "Will reopen when endorsemen"
type textarea "x"
type textarea "Will reopen when endorsement"
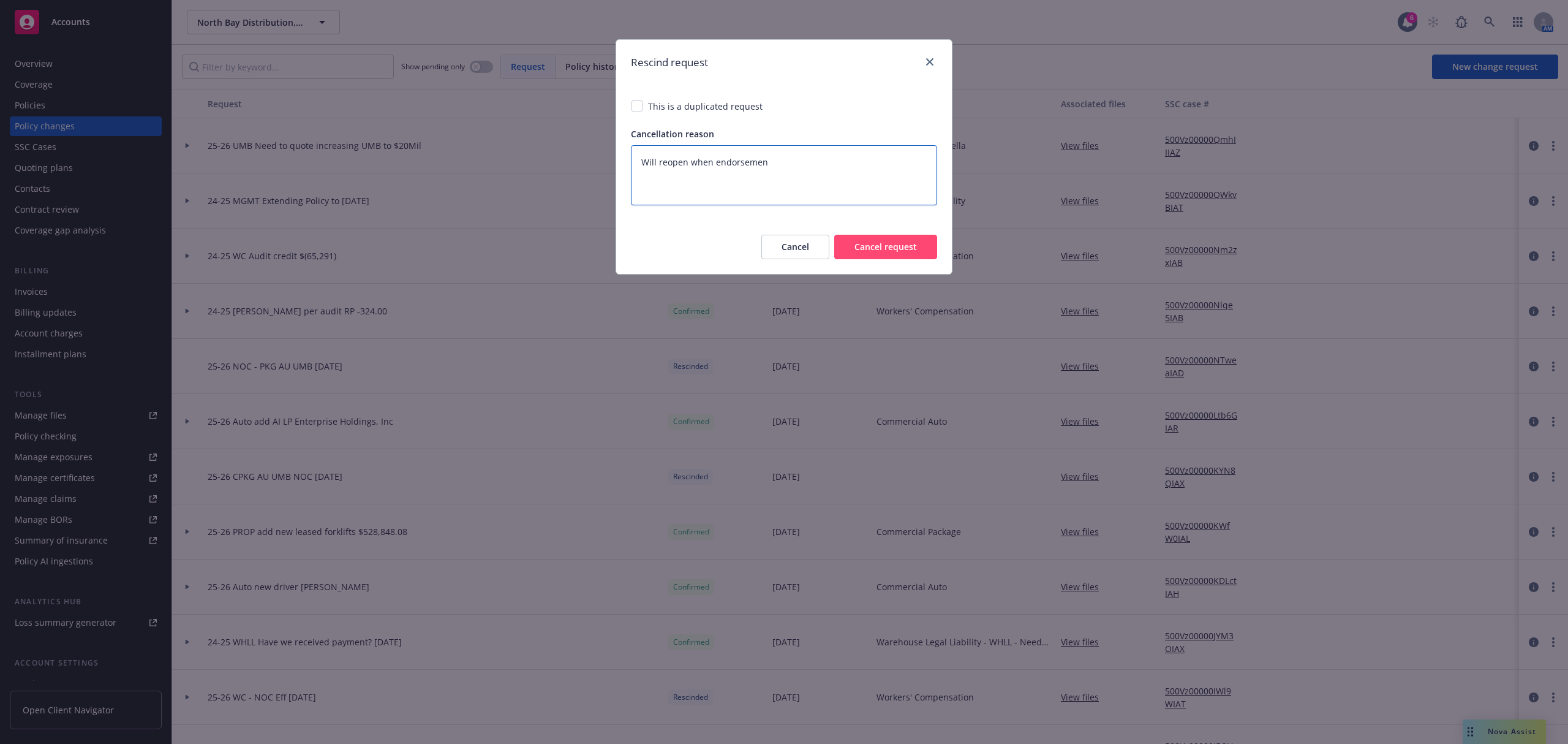
type textarea "x"
type textarea "Will reopen when endorsement"
type textarea "x"
type textarea "Will reopen when endorsement i"
type textarea "x"
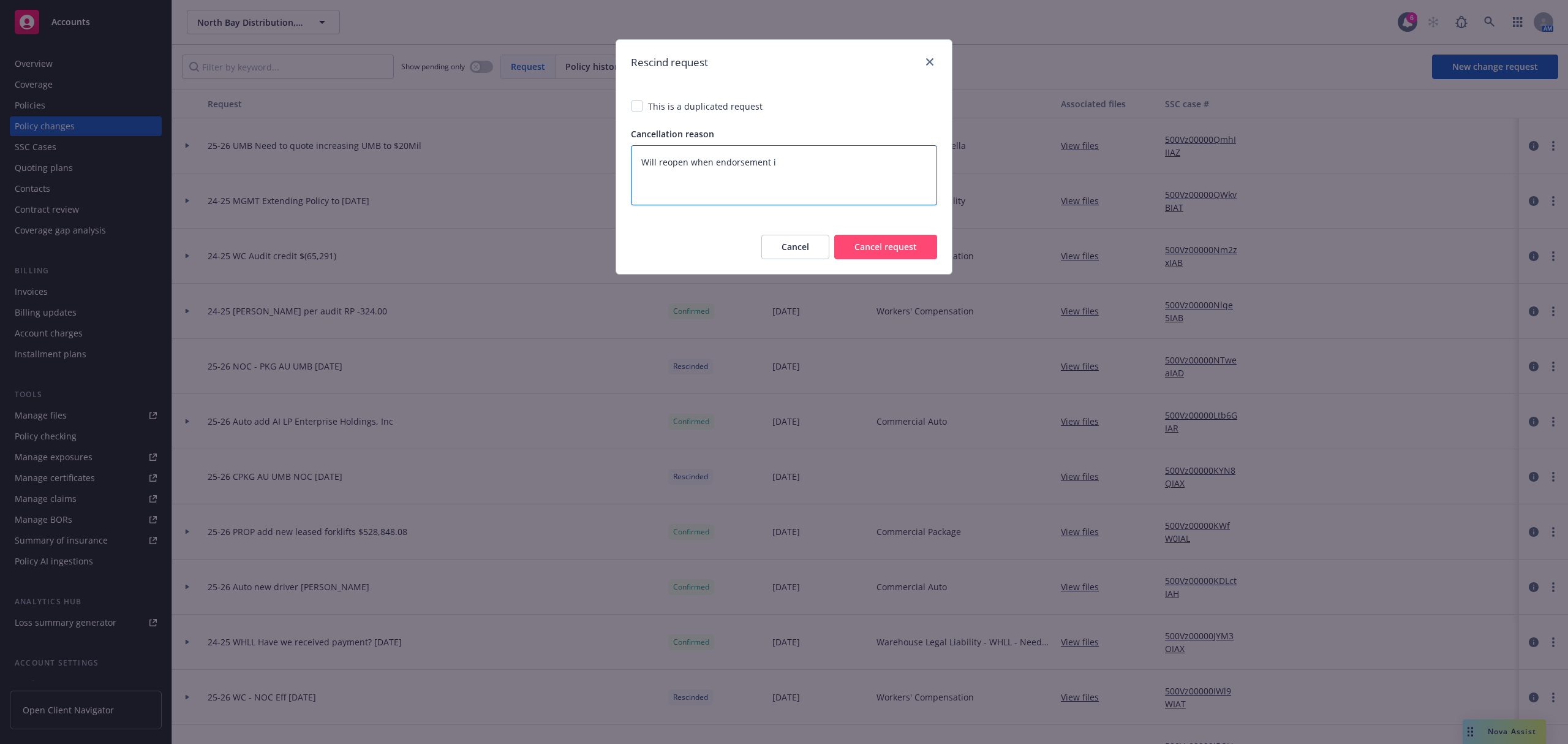
type textarea "Will reopen when endorsement is"
type textarea "x"
type textarea "Will reopen when endorsement is"
type textarea "x"
type textarea "Will reopen when endorsement is n"
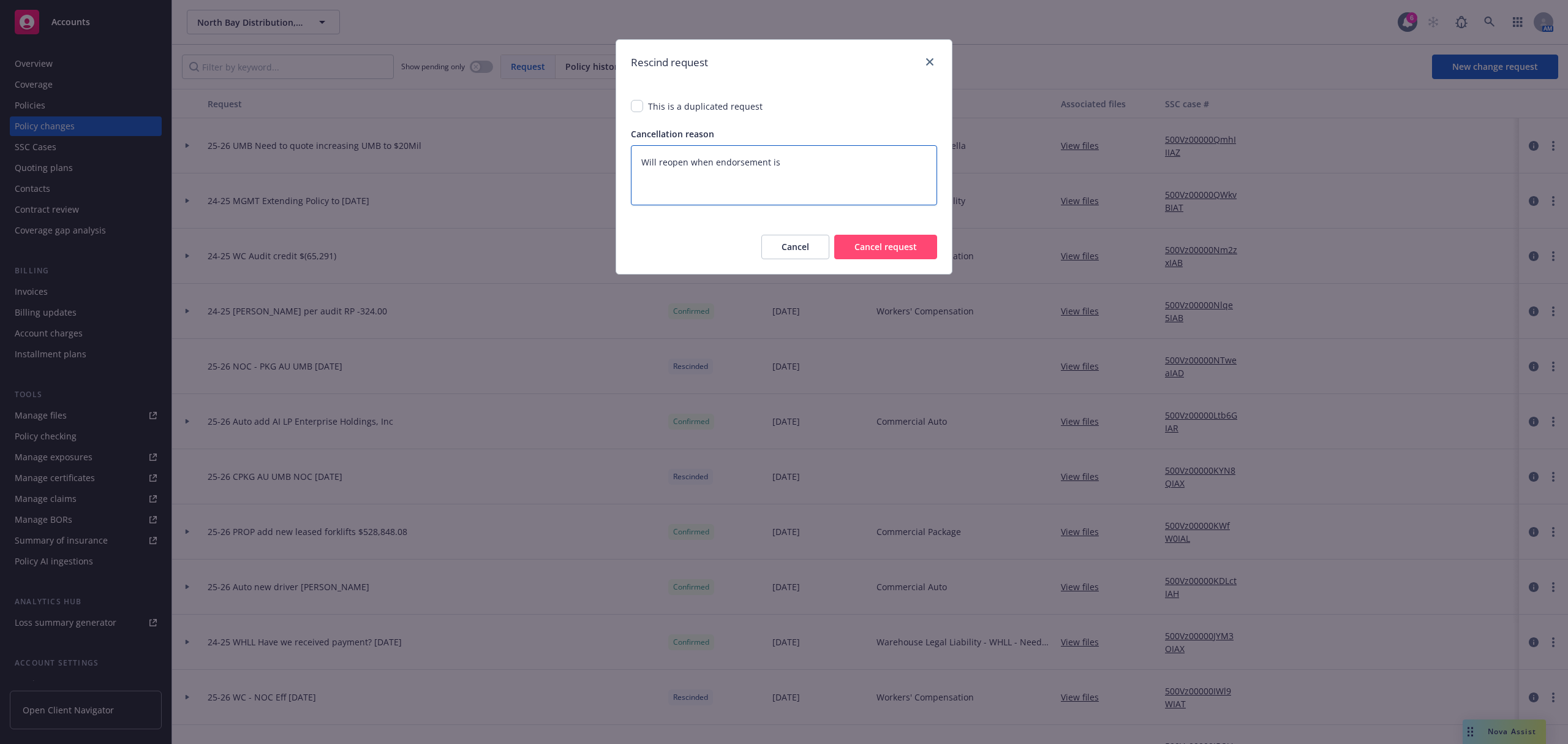
type textarea "x"
type textarea "Will reopen when endorsement is ne"
type textarea "x"
type textarea "Will reopen when endorsement is nee"
type textarea "x"
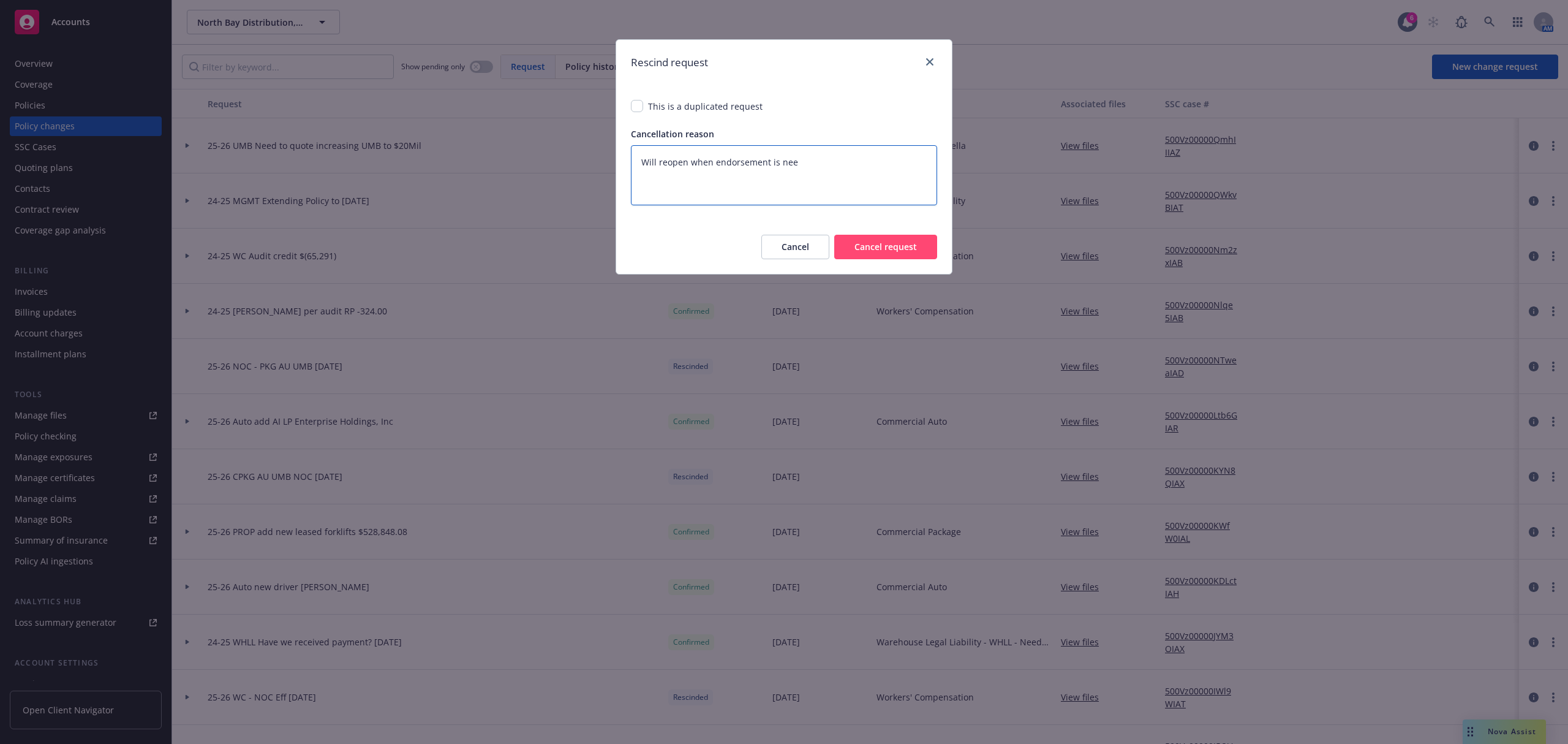
type textarea "Will reopen when endorsement is need"
type textarea "x"
type textarea "Will reopen when endorsement is neede"
type textarea "x"
type textarea "Will reopen when endorsement is needed"
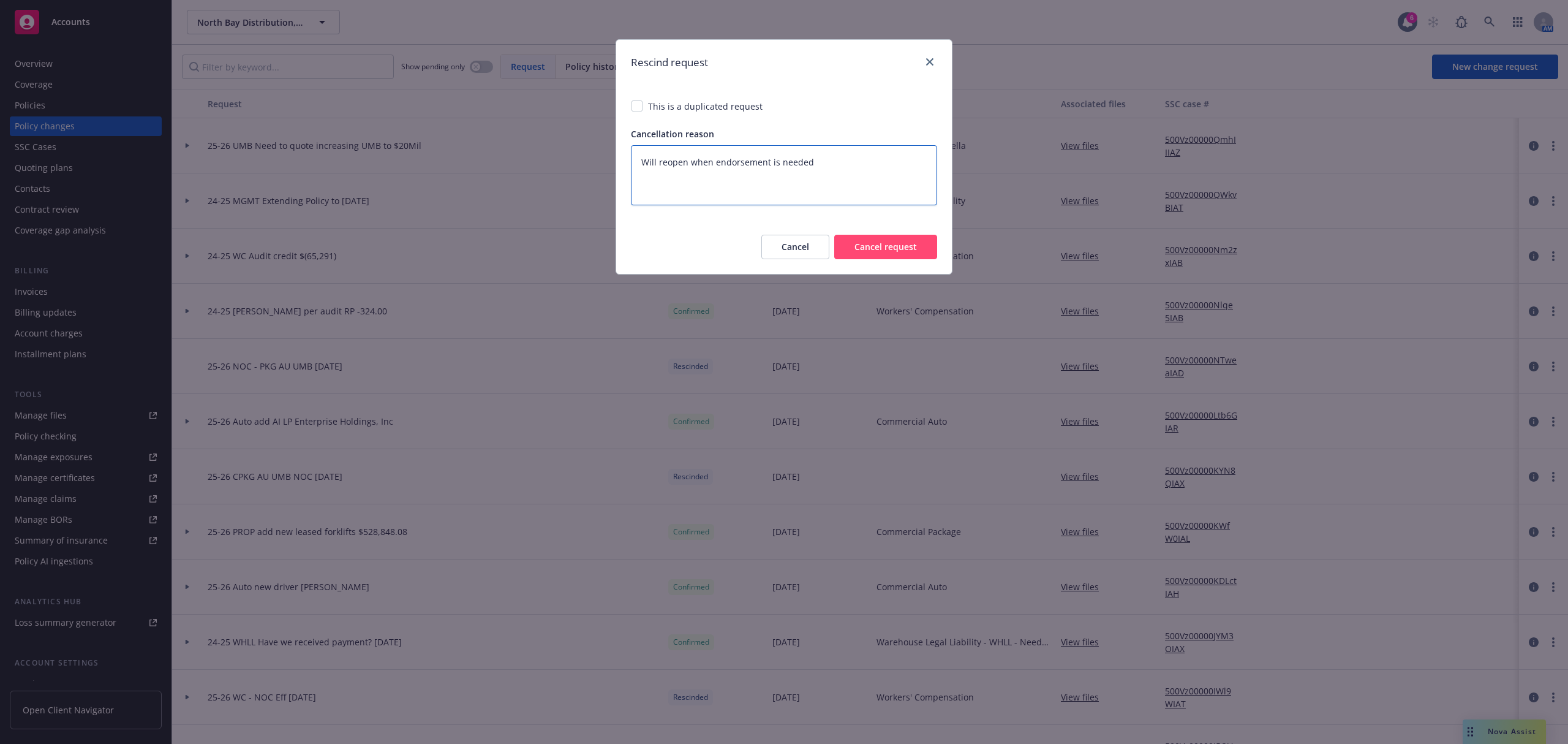
type textarea "x"
type textarea "Will reopen when endorsement is needed"
click at [904, 252] on button "Cancel request" at bounding box center [886, 247] width 103 height 25
type textarea "x"
